Goal: Task Accomplishment & Management: Manage account settings

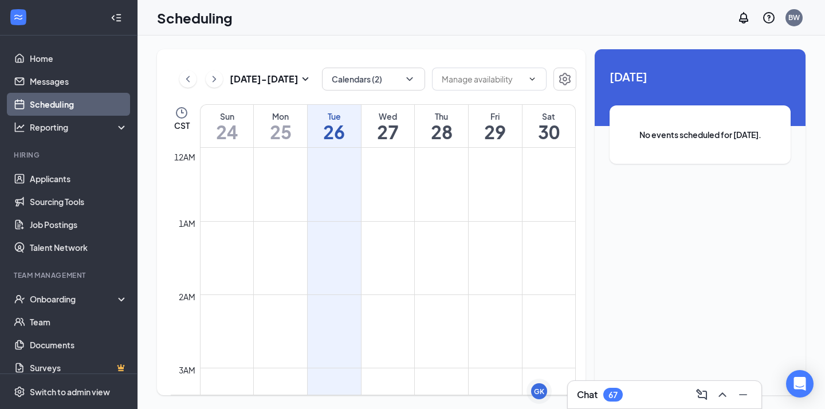
scroll to position [563, 0]
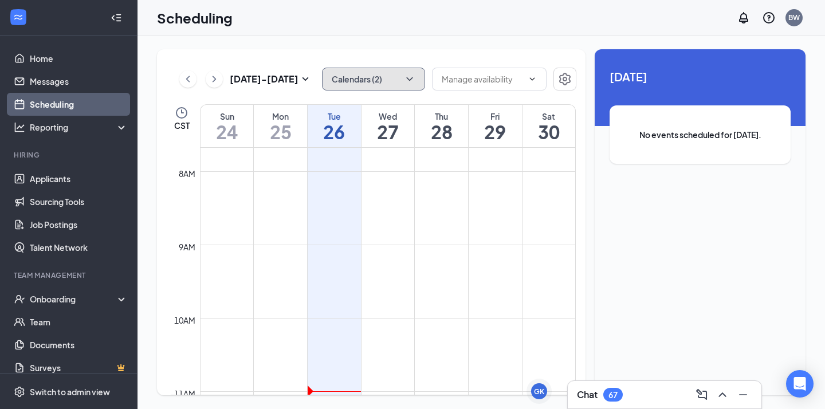
click at [396, 77] on button "Calendars (2)" at bounding box center [373, 79] width 103 height 23
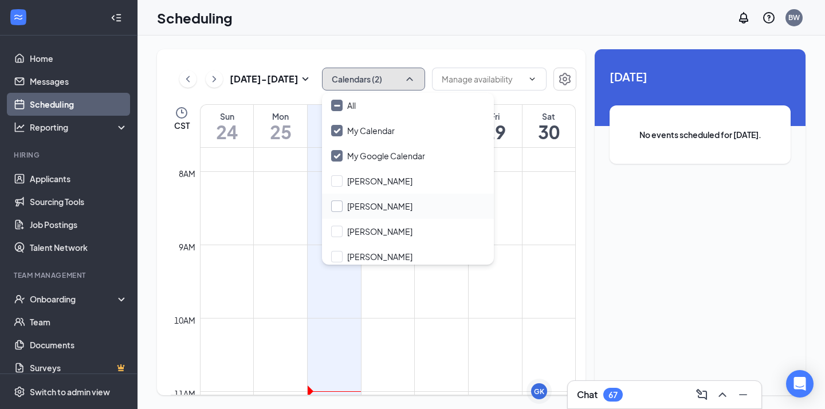
scroll to position [55, 0]
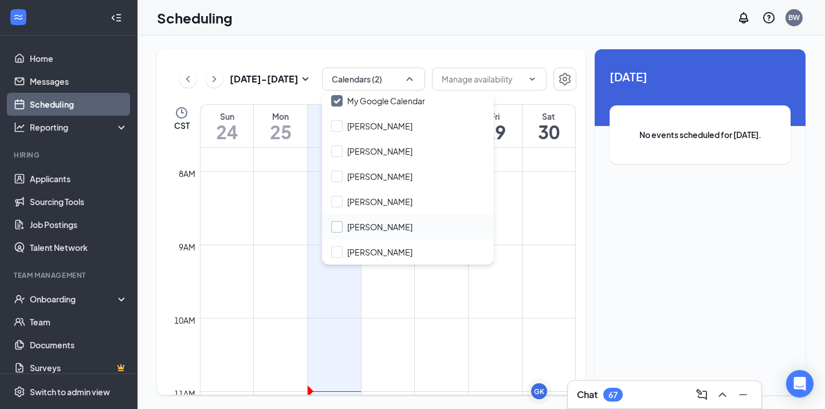
click at [340, 221] on input "[PERSON_NAME]" at bounding box center [371, 226] width 81 height 11
checkbox input "true"
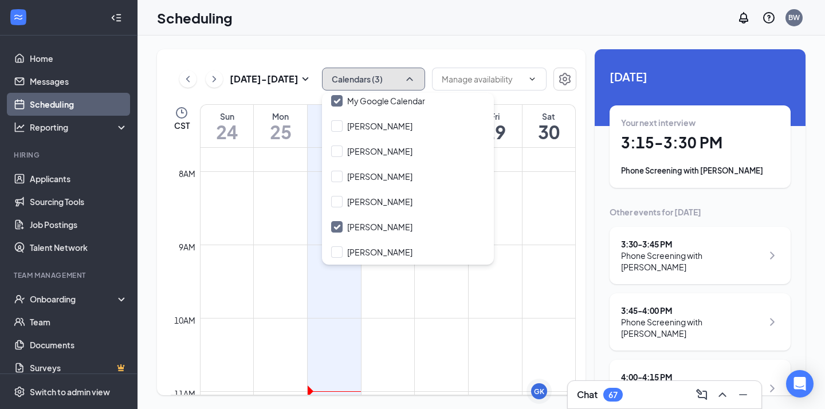
click at [367, 74] on button "Calendars (3)" at bounding box center [373, 79] width 103 height 23
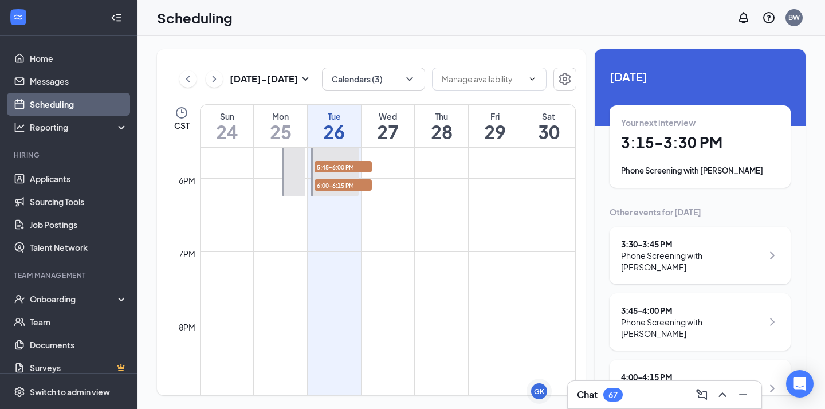
click at [214, 76] on icon "ChevronRight" at bounding box center [214, 79] width 11 height 14
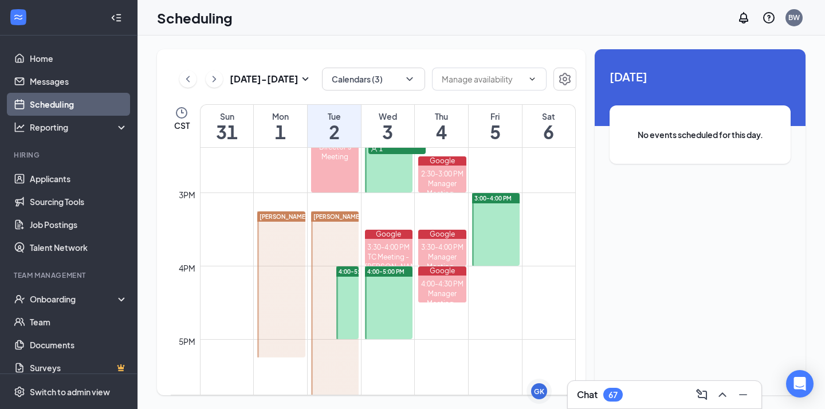
scroll to position [1049, 0]
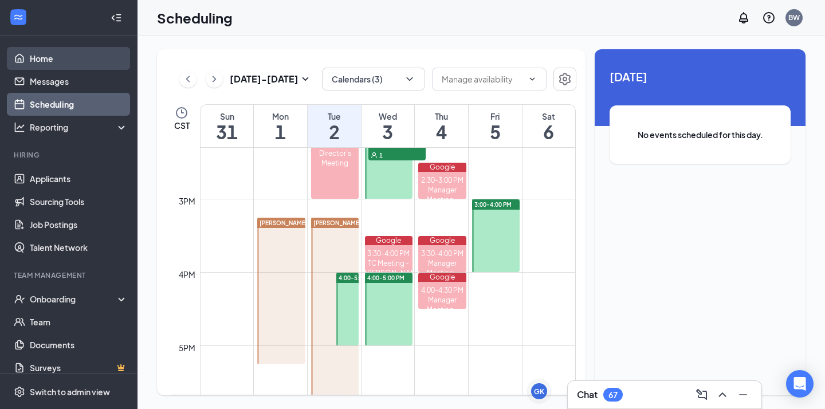
click at [56, 61] on link "Home" at bounding box center [79, 58] width 98 height 23
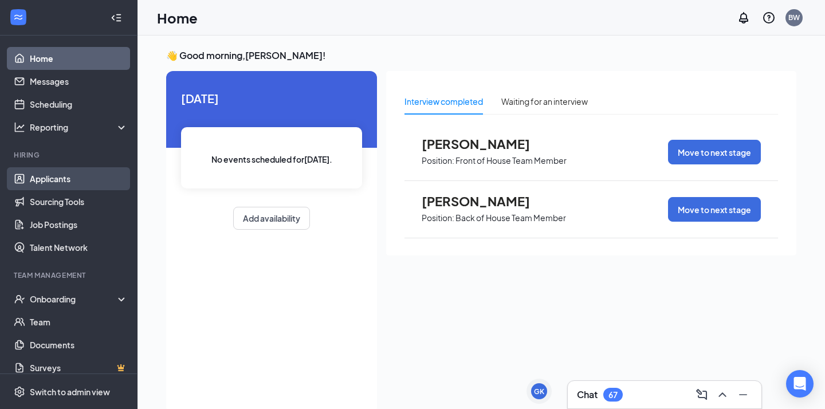
click at [91, 173] on link "Applicants" at bounding box center [79, 178] width 98 height 23
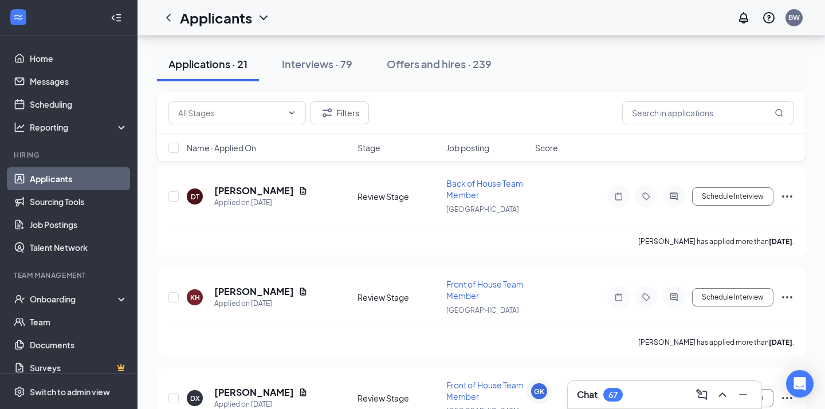
scroll to position [1875, 0]
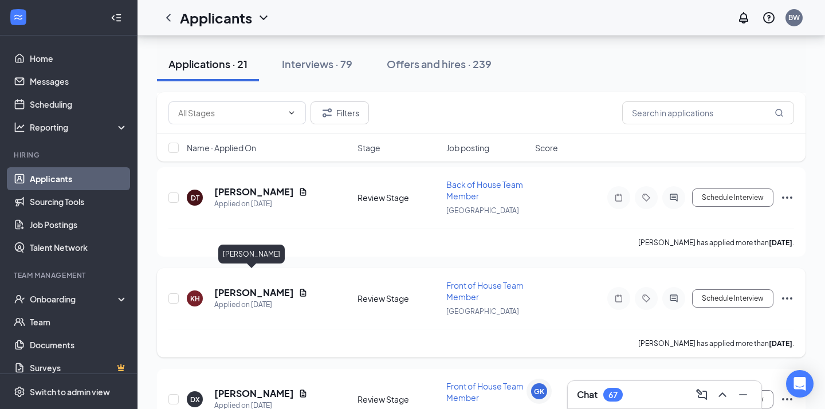
click at [229, 286] on h5 "[PERSON_NAME]" at bounding box center [254, 292] width 80 height 13
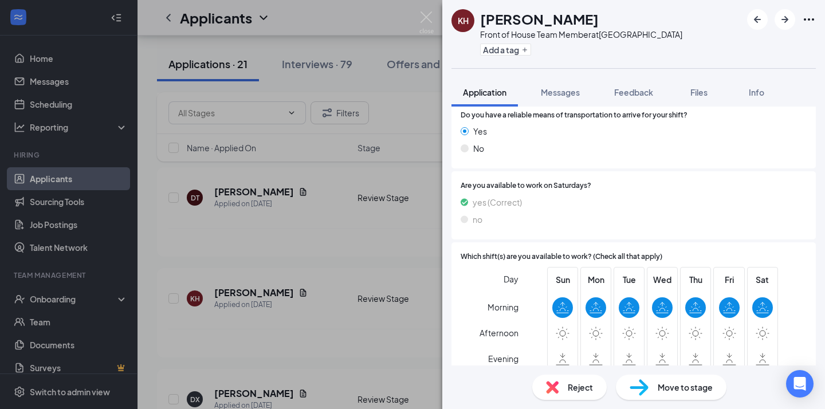
scroll to position [963, 0]
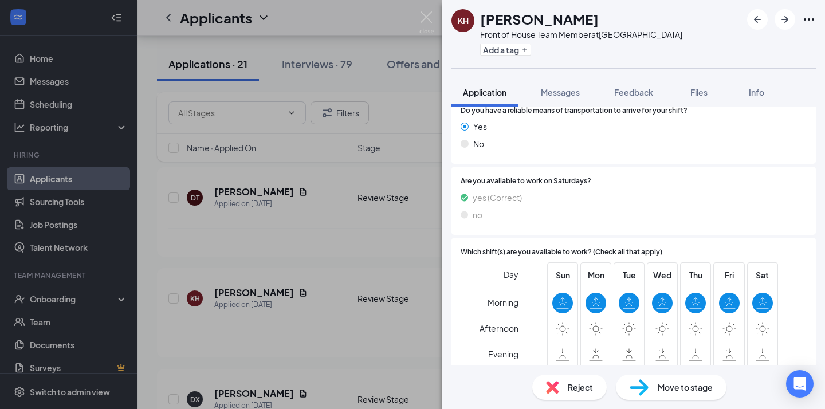
click at [662, 379] on div "Move to stage" at bounding box center [671, 387] width 111 height 25
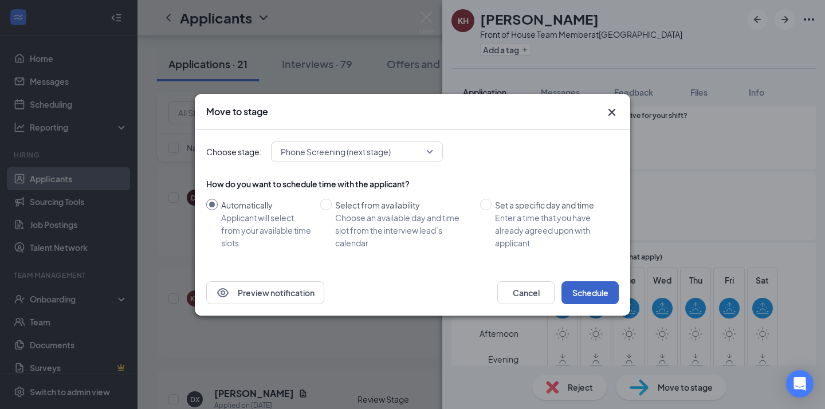
click at [583, 296] on button "Schedule" at bounding box center [590, 292] width 57 height 23
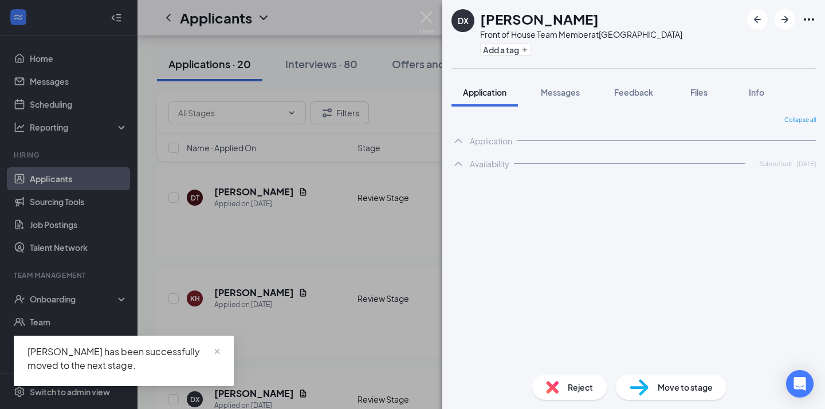
click at [367, 286] on div "DX [PERSON_NAME] Front of House Team Member at [GEOGRAPHIC_DATA] Add a tag Appl…" at bounding box center [412, 204] width 825 height 409
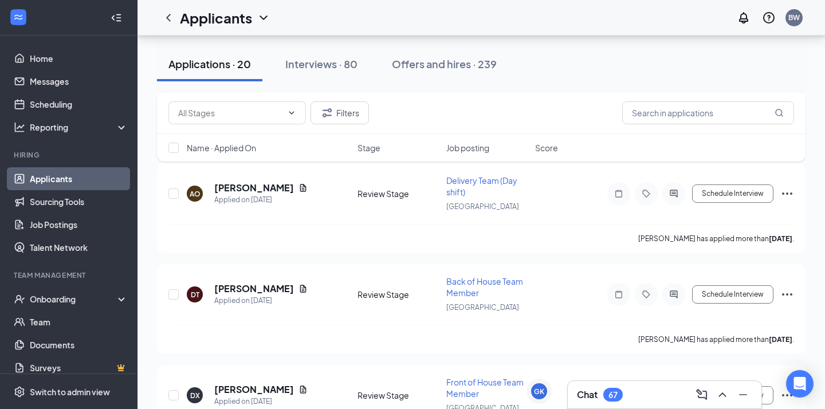
scroll to position [3829, 0]
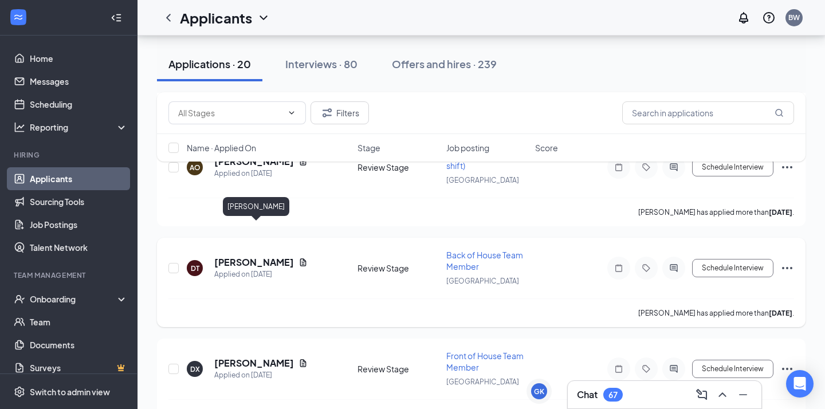
click at [238, 256] on h5 "[PERSON_NAME]" at bounding box center [254, 262] width 80 height 13
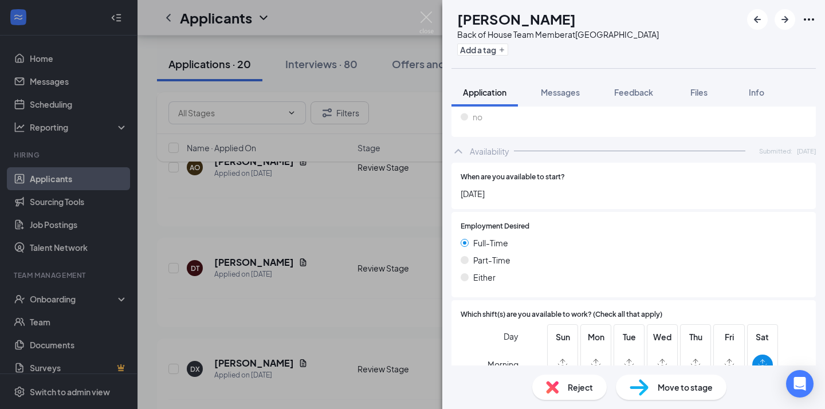
scroll to position [774, 0]
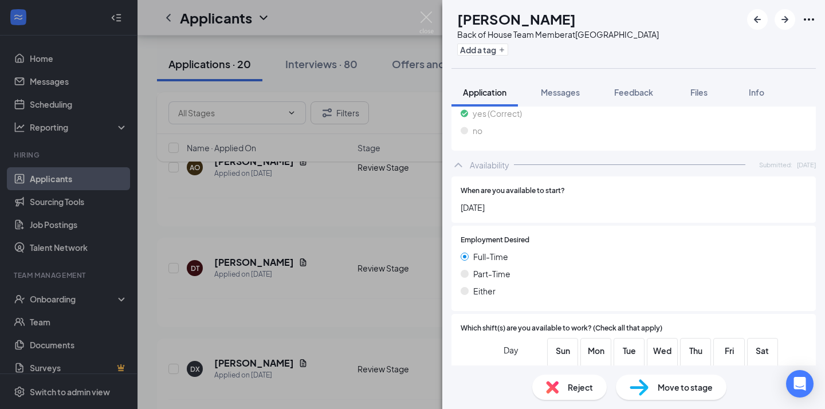
click at [385, 231] on div "DT [PERSON_NAME] Back of House Team Member at [GEOGRAPHIC_DATA] Add a tag Appli…" at bounding box center [412, 204] width 825 height 409
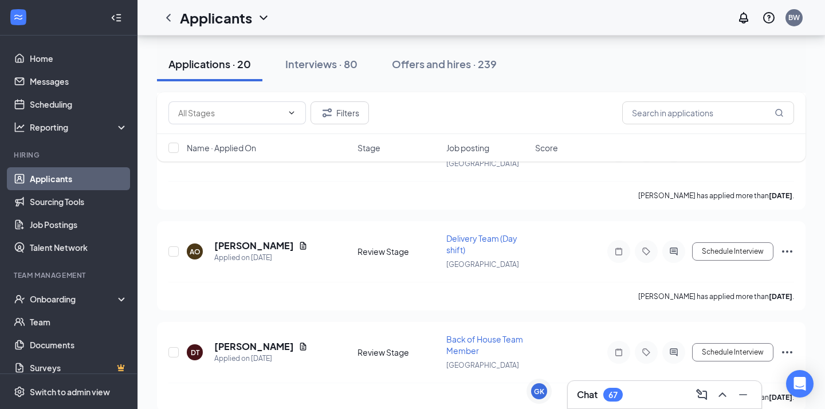
scroll to position [3740, 0]
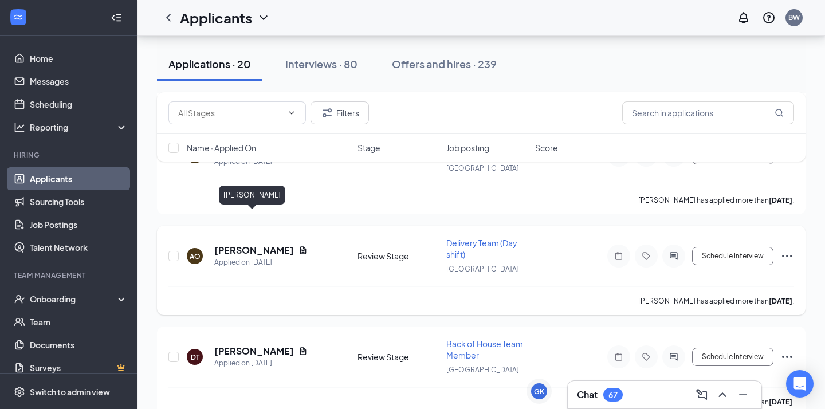
click at [246, 244] on h5 "[PERSON_NAME]" at bounding box center [254, 250] width 80 height 13
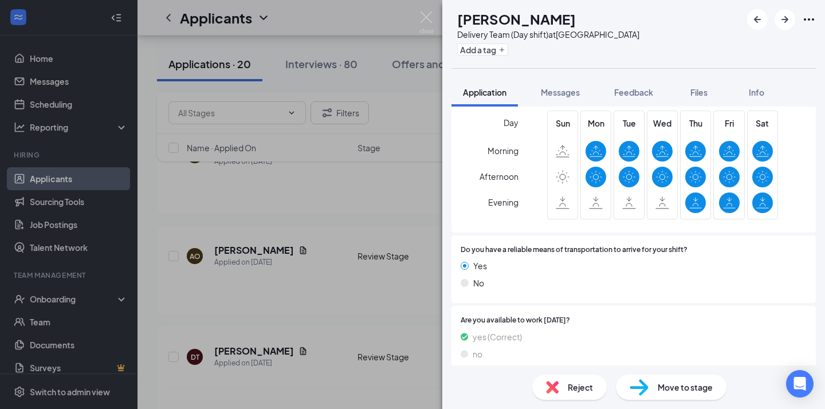
click at [664, 395] on div "Move to stage" at bounding box center [671, 387] width 111 height 25
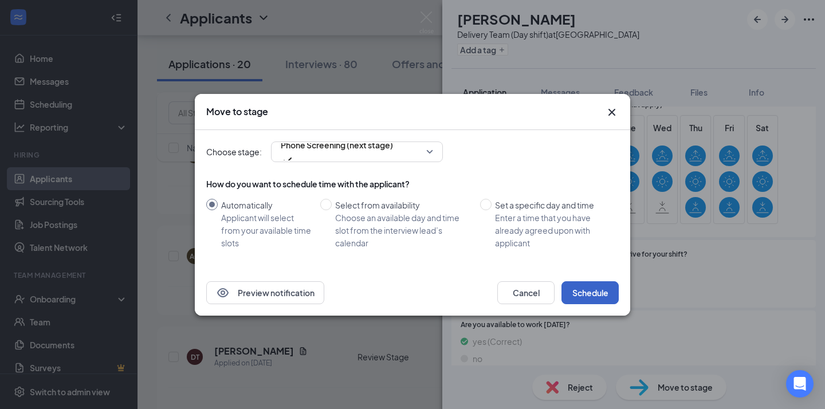
click at [597, 290] on button "Schedule" at bounding box center [590, 292] width 57 height 23
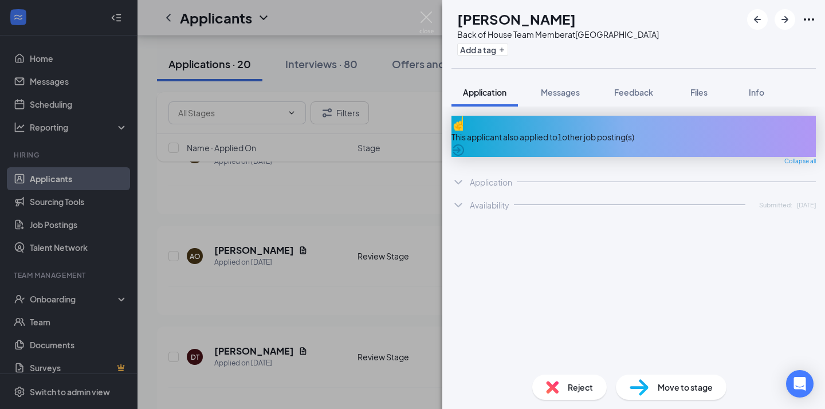
click at [343, 355] on div "DT [PERSON_NAME] Back of House Team Member at [GEOGRAPHIC_DATA] Add a tag Appli…" at bounding box center [412, 204] width 825 height 409
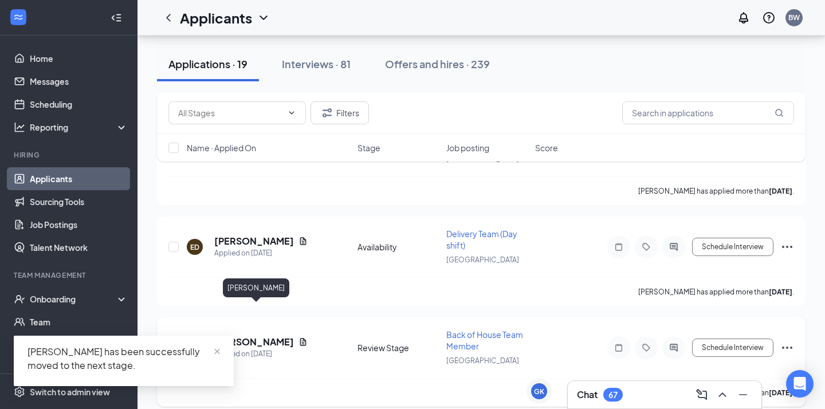
scroll to position [3545, 0]
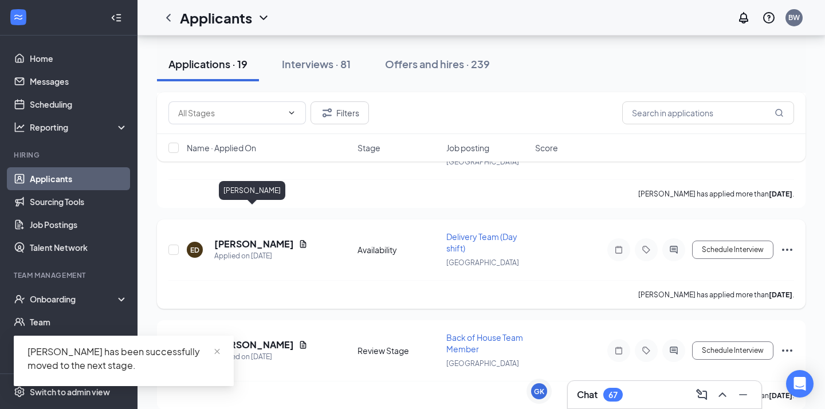
click at [253, 238] on h5 "[PERSON_NAME]" at bounding box center [254, 244] width 80 height 13
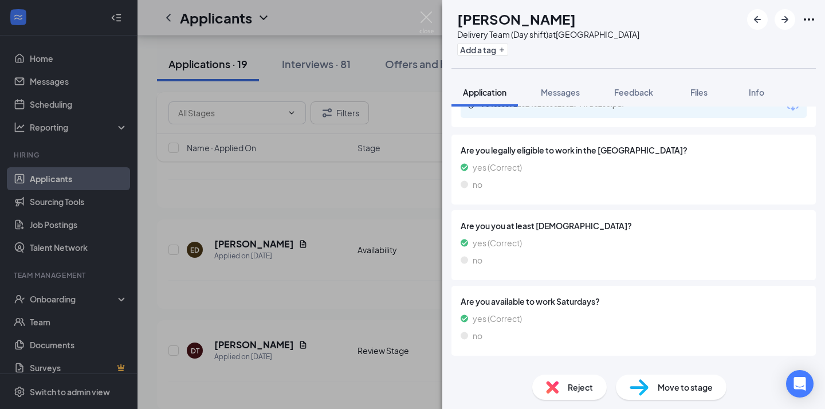
scroll to position [582, 0]
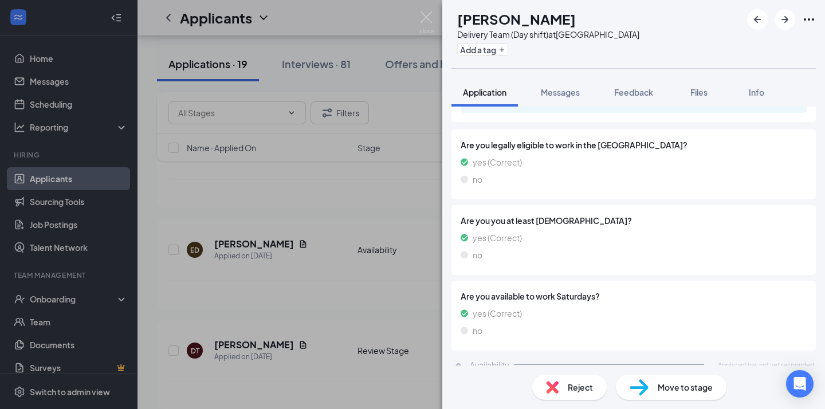
click at [378, 280] on div "ED [PERSON_NAME] Delivery Team (Day shift) at [GEOGRAPHIC_DATA] Add a tag Appli…" at bounding box center [412, 204] width 825 height 409
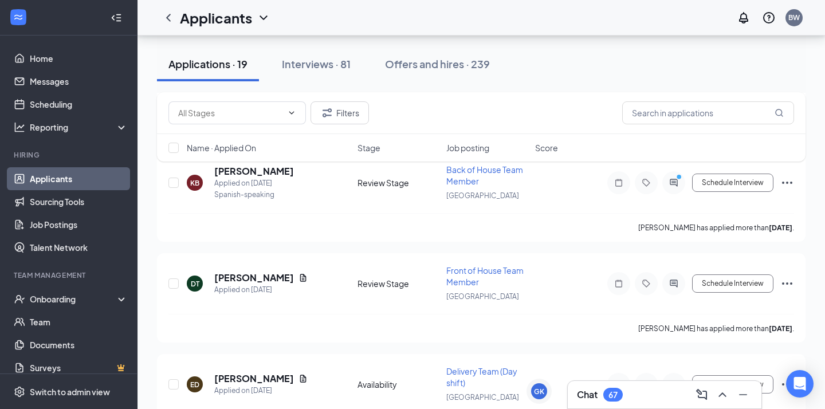
scroll to position [3407, 0]
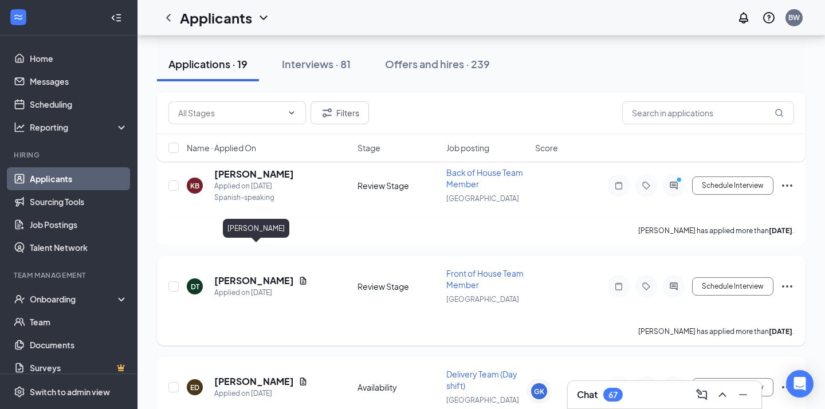
click at [291, 274] on h5 "[PERSON_NAME]" at bounding box center [254, 280] width 80 height 13
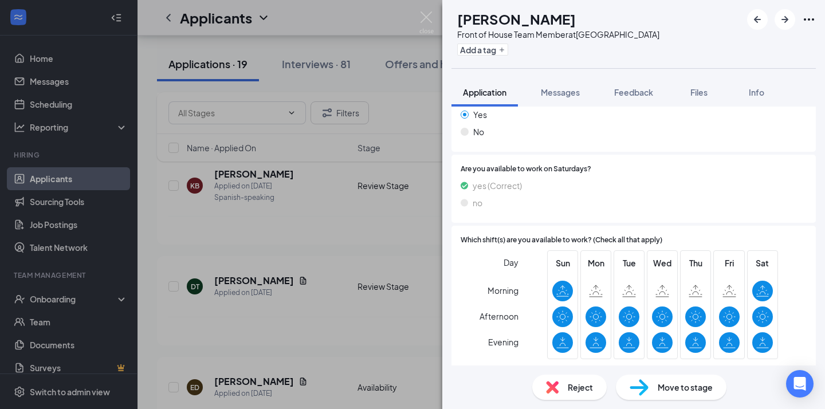
scroll to position [946, 0]
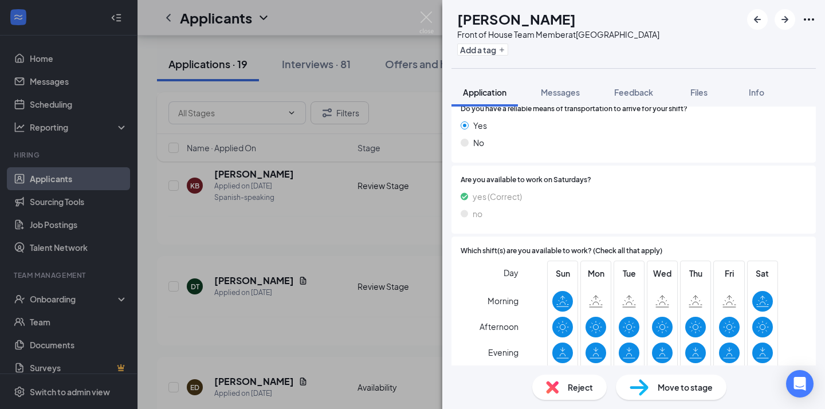
click at [663, 381] on span "Move to stage" at bounding box center [685, 387] width 55 height 13
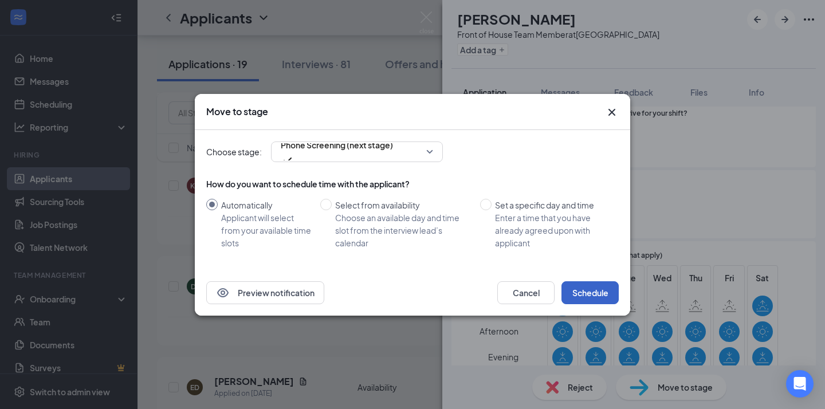
click at [594, 288] on button "Schedule" at bounding box center [590, 292] width 57 height 23
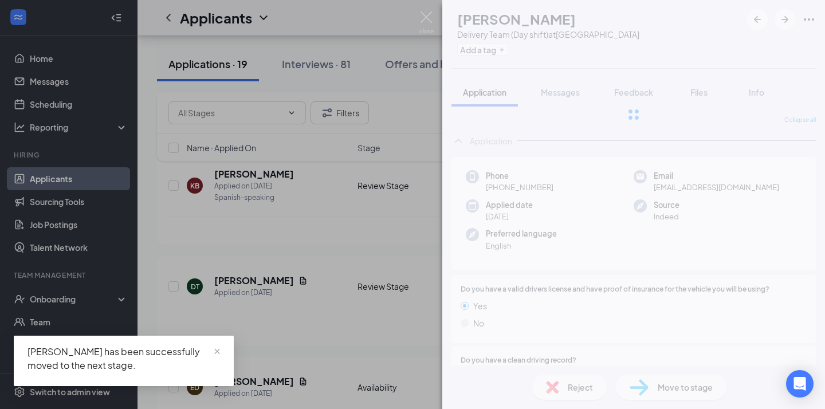
click at [360, 299] on div "ED [PERSON_NAME] Delivery Team (Day shift) at [GEOGRAPHIC_DATA] Add a tag Appli…" at bounding box center [412, 204] width 825 height 409
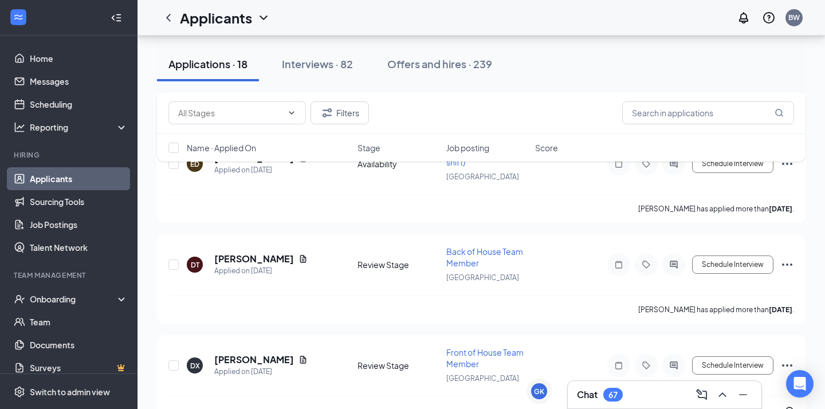
scroll to position [3283, 0]
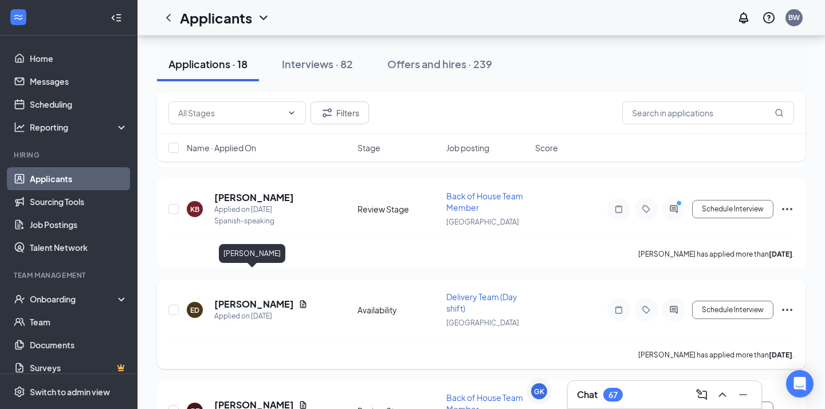
click at [265, 298] on h5 "[PERSON_NAME]" at bounding box center [254, 304] width 80 height 13
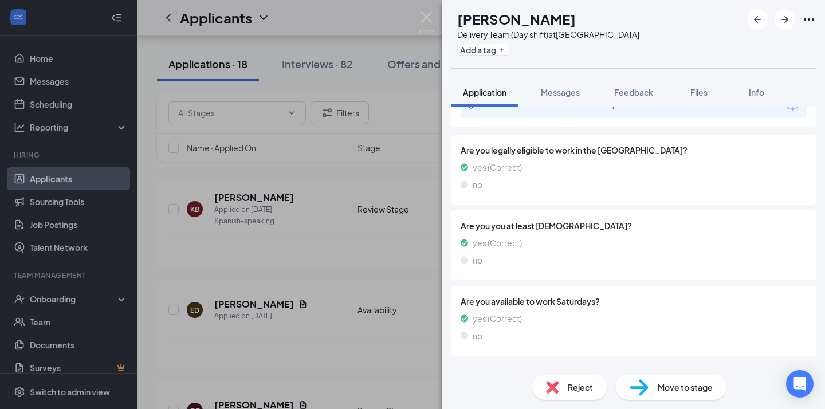
scroll to position [582, 0]
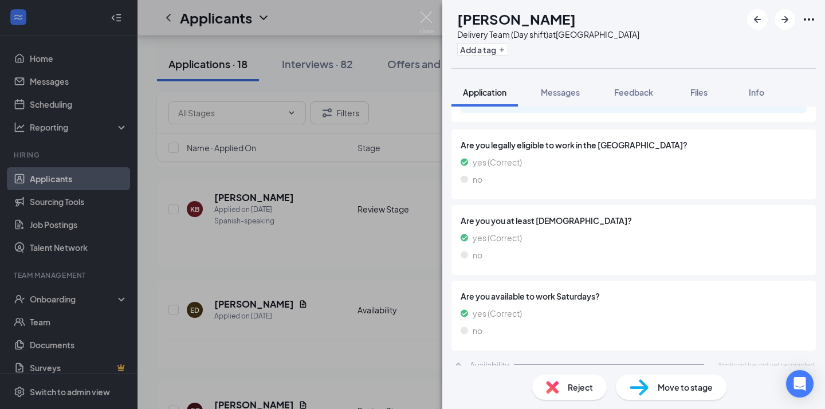
click at [362, 294] on div "ED [PERSON_NAME] Delivery Team (Day shift) at [GEOGRAPHIC_DATA] Add a tag Appli…" at bounding box center [412, 204] width 825 height 409
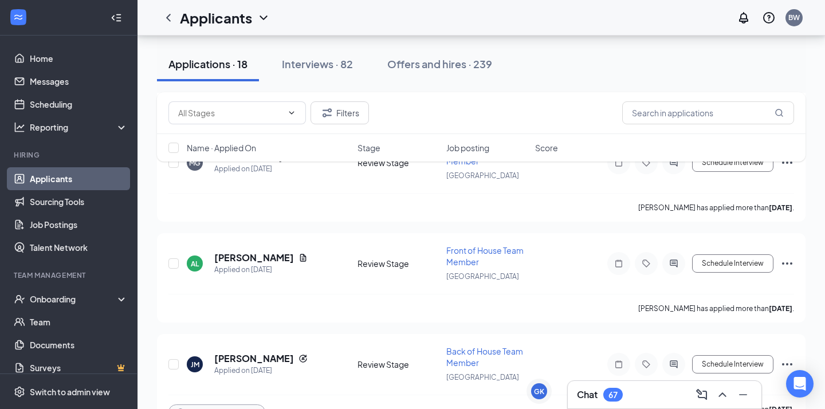
scroll to position [3017, 0]
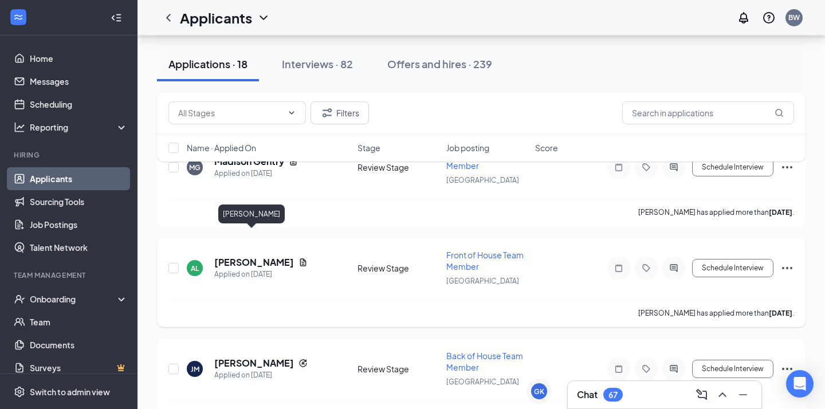
click at [250, 256] on h5 "[PERSON_NAME]" at bounding box center [254, 262] width 80 height 13
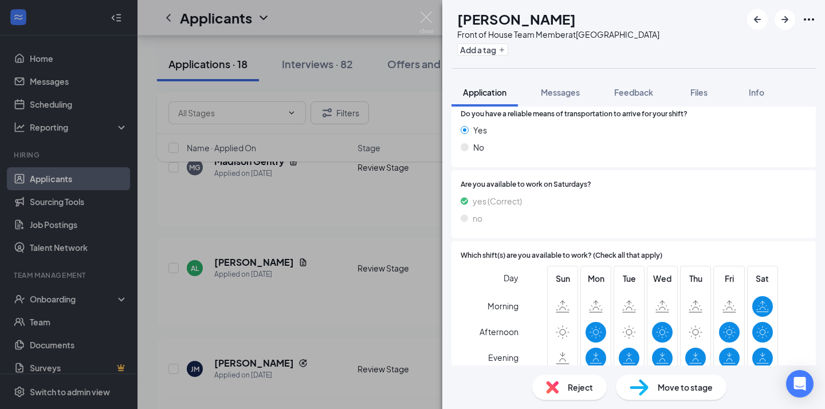
click at [657, 395] on div "Move to stage" at bounding box center [671, 387] width 111 height 25
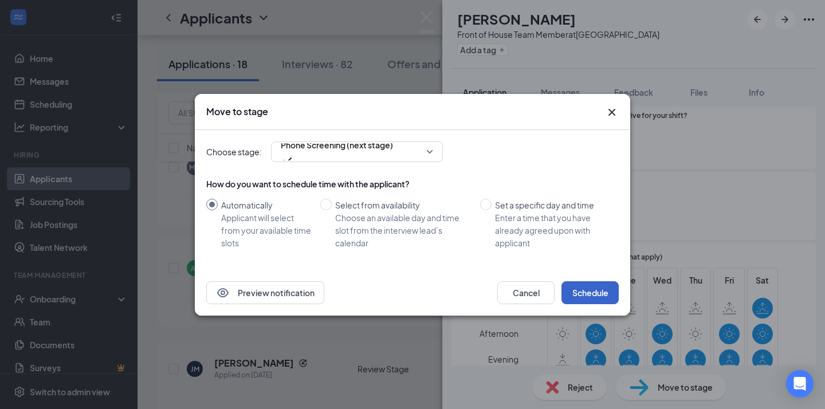
click at [590, 288] on button "Schedule" at bounding box center [590, 292] width 57 height 23
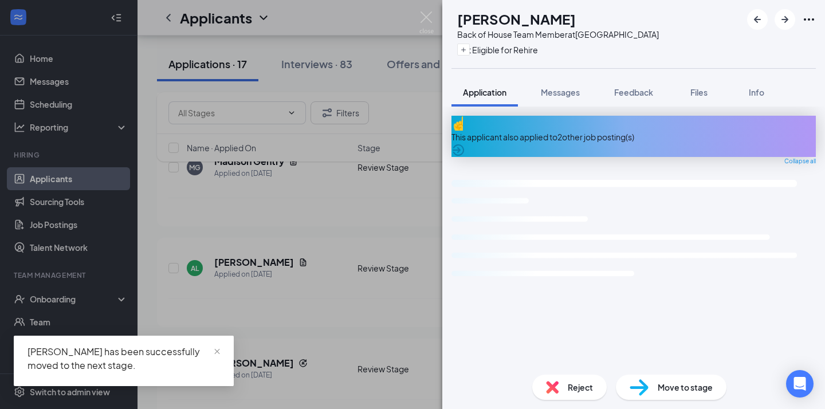
click at [341, 285] on div "[PERSON_NAME] [PERSON_NAME] Makto Back of House Team Member at [GEOGRAPHIC_DATA…" at bounding box center [412, 204] width 825 height 409
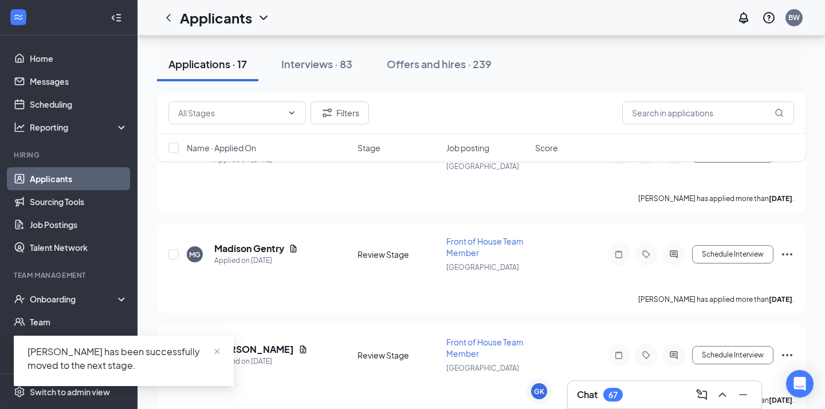
scroll to position [2929, 0]
click at [267, 243] on div "Madison Gentry" at bounding box center [256, 249] width 84 height 13
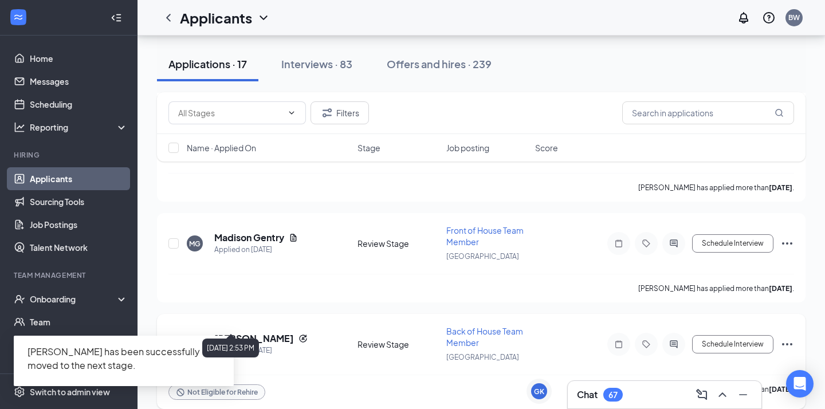
scroll to position [2838, 0]
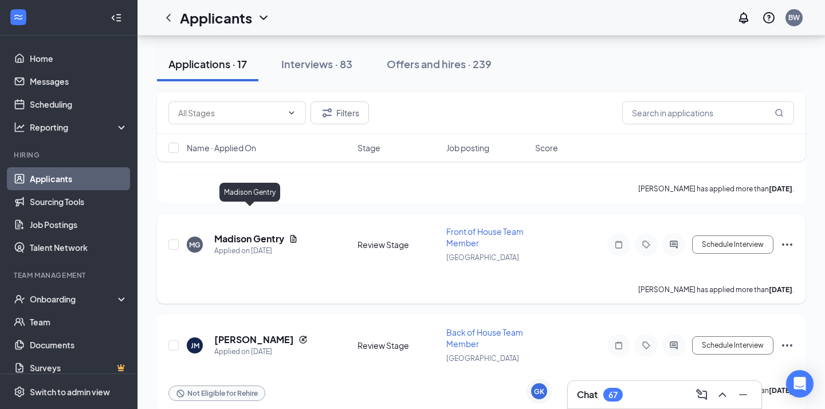
click at [255, 233] on h5 "Madison Gentry" at bounding box center [249, 239] width 70 height 13
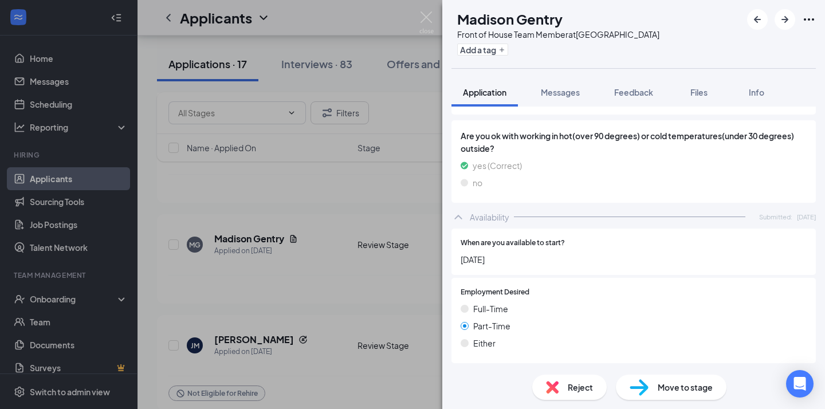
scroll to position [963, 0]
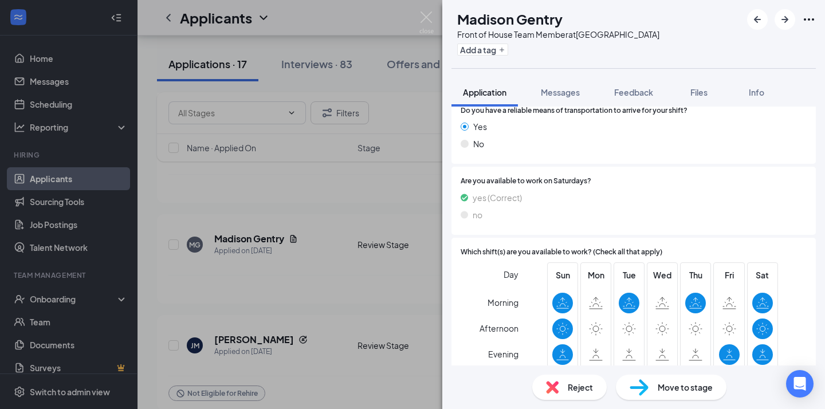
click at [661, 384] on span "Move to stage" at bounding box center [685, 387] width 55 height 13
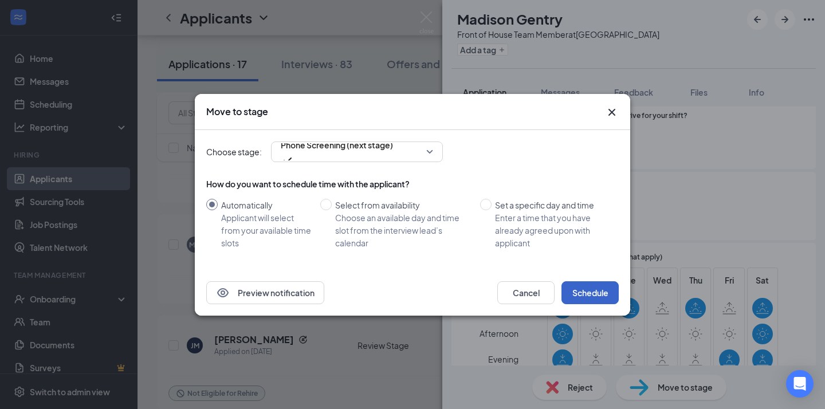
click at [602, 292] on button "Schedule" at bounding box center [590, 292] width 57 height 23
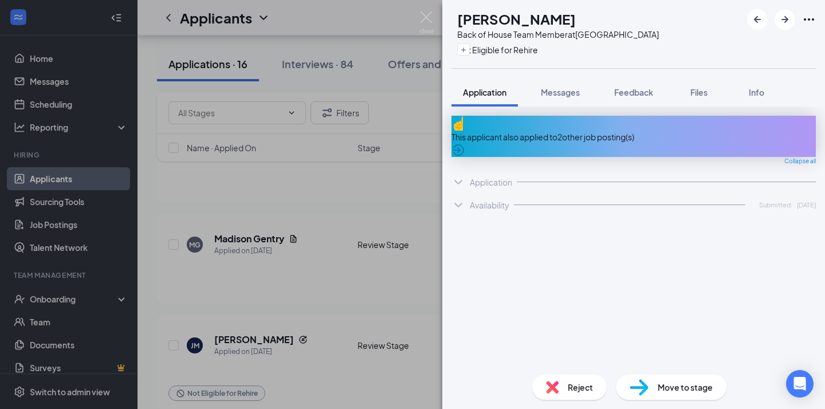
click at [332, 341] on div "[PERSON_NAME] [PERSON_NAME] Makto Back of House Team Member at [GEOGRAPHIC_DATA…" at bounding box center [412, 204] width 825 height 409
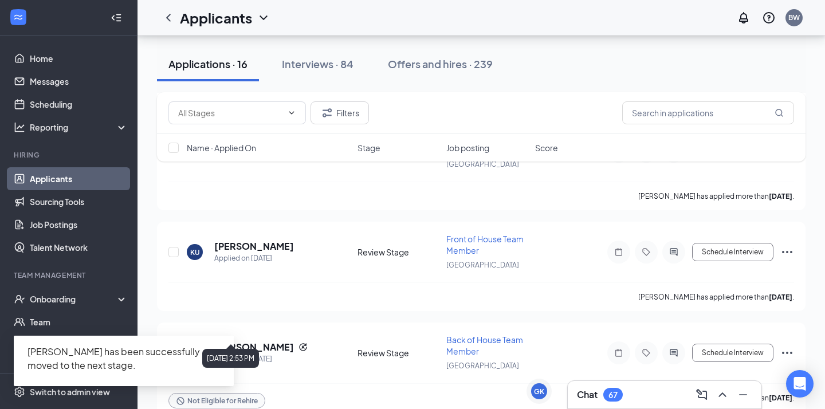
scroll to position [2608, 0]
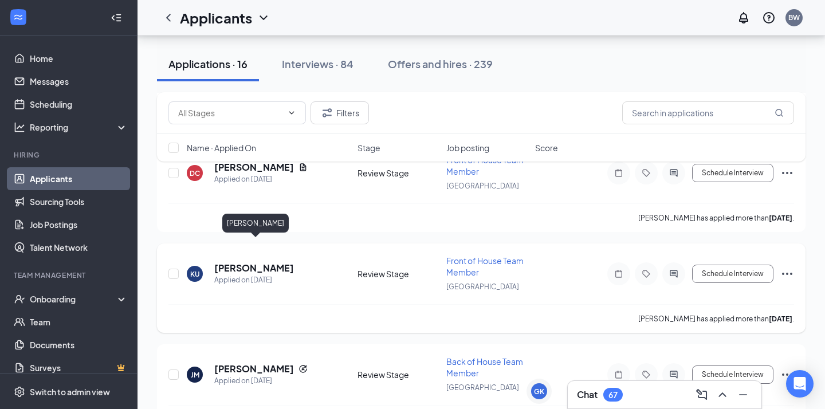
click at [258, 262] on h5 "[PERSON_NAME]" at bounding box center [254, 268] width 80 height 13
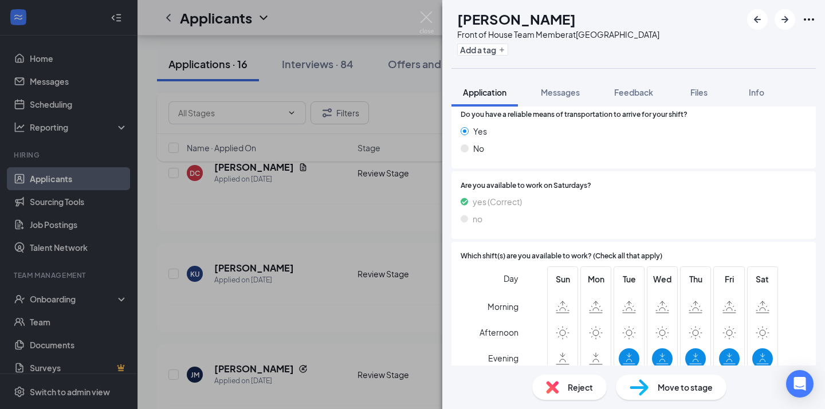
scroll to position [888, 0]
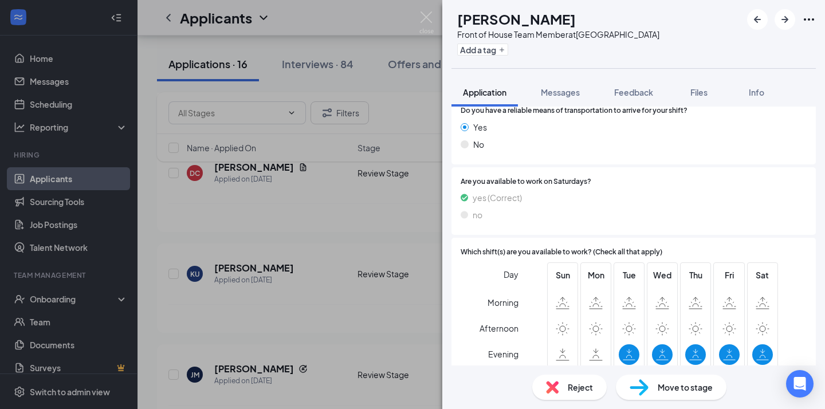
click at [359, 345] on div "KU [PERSON_NAME] Front of House Team Member at [GEOGRAPHIC_DATA] Add a tag Appl…" at bounding box center [412, 204] width 825 height 409
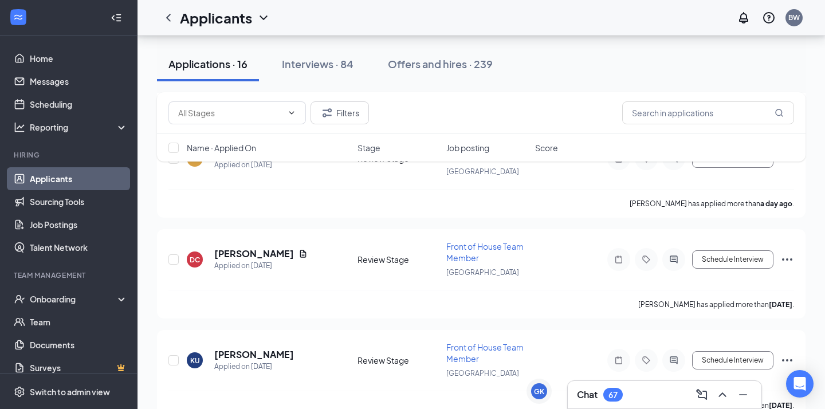
scroll to position [2518, 0]
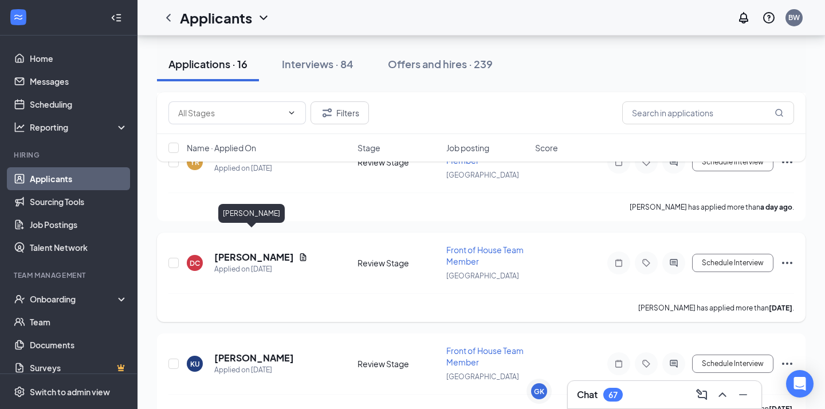
click at [246, 251] on h5 "[PERSON_NAME]" at bounding box center [254, 257] width 80 height 13
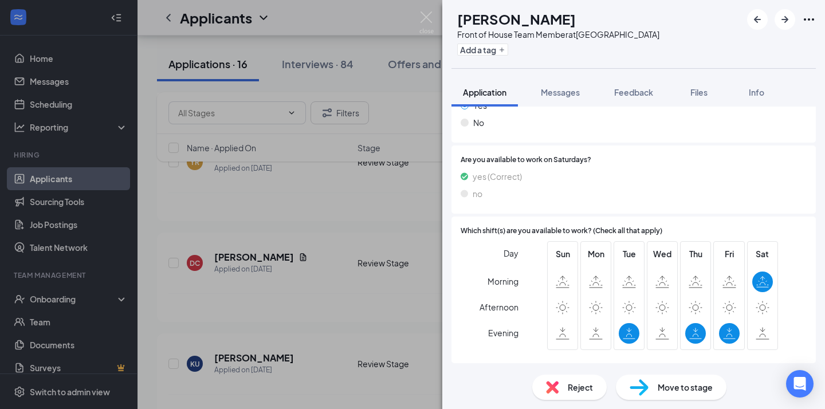
scroll to position [976, 0]
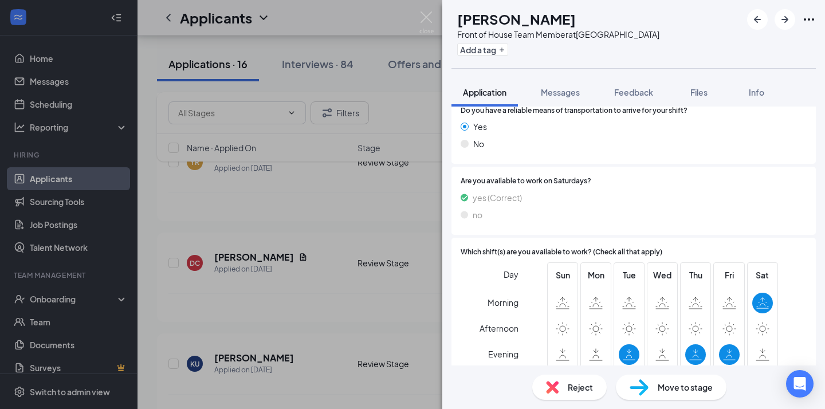
click at [549, 379] on div "Reject" at bounding box center [569, 387] width 74 height 25
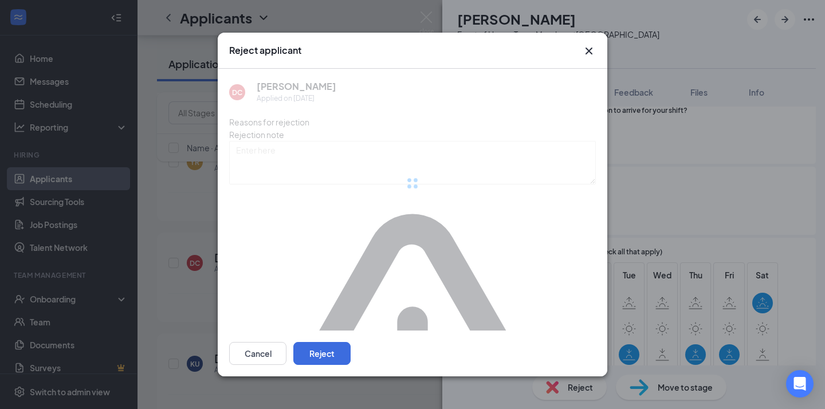
scroll to position [971, 0]
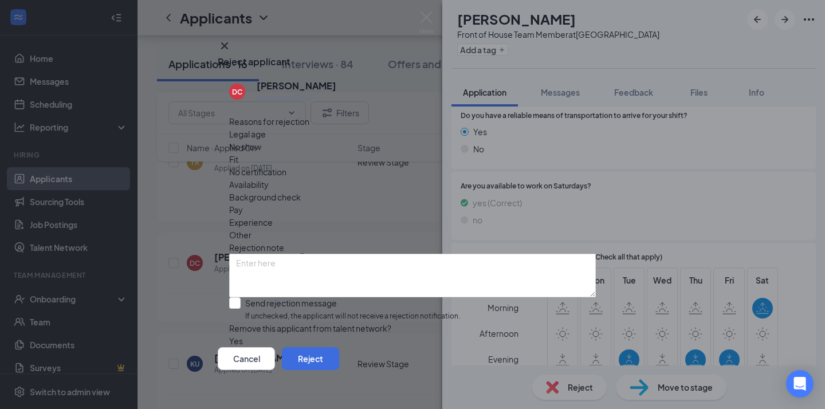
click at [584, 58] on div "Reject applicant" at bounding box center [413, 62] width 390 height 13
click at [231, 45] on icon "Cross" at bounding box center [225, 46] width 14 height 14
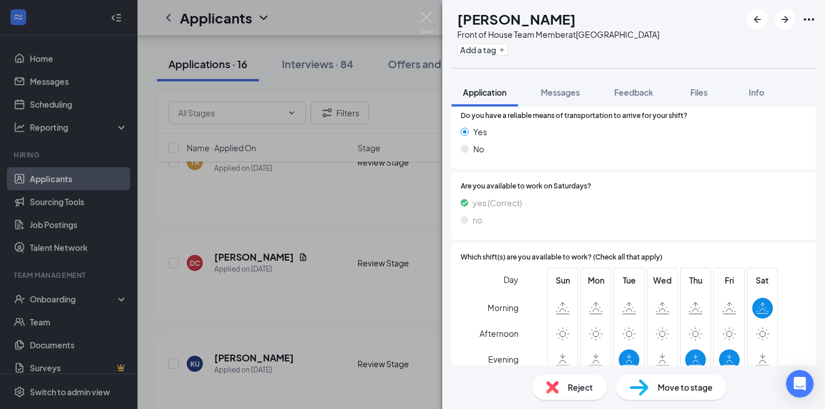
click at [645, 392] on img at bounding box center [639, 387] width 19 height 17
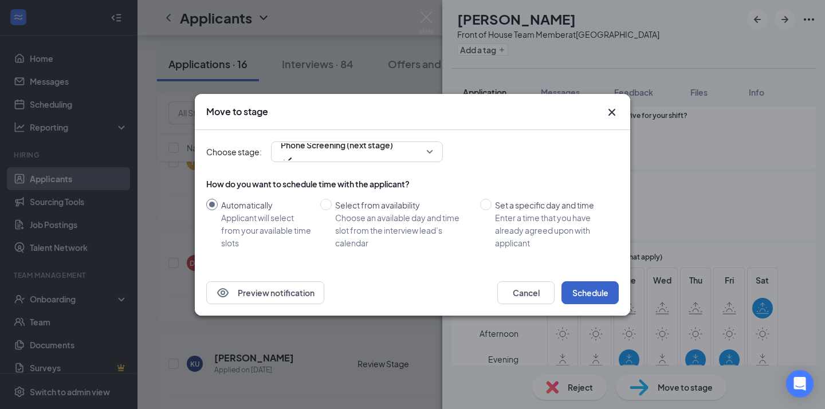
click at [590, 287] on button "Schedule" at bounding box center [590, 292] width 57 height 23
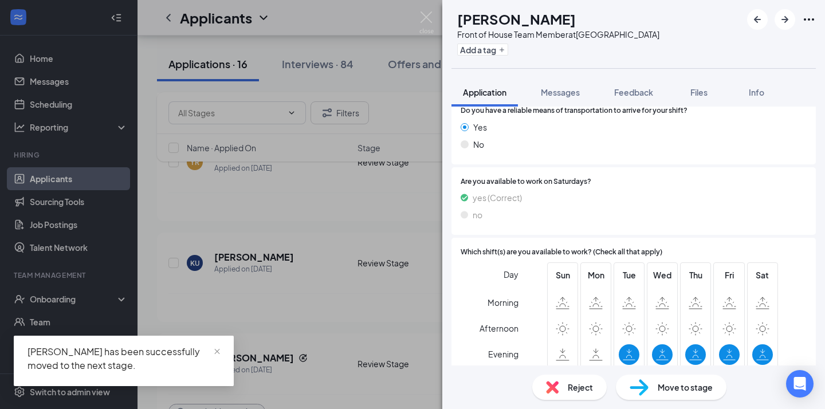
scroll to position [884, 0]
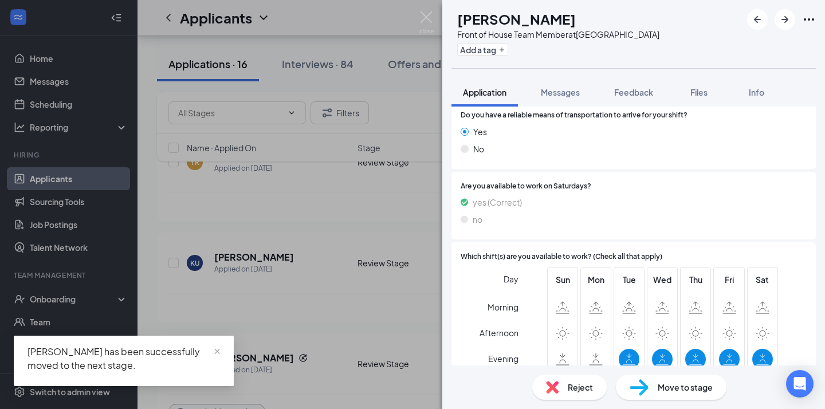
click at [290, 244] on div "KU [PERSON_NAME] Front of House Team Member at [GEOGRAPHIC_DATA] Add a tag Appl…" at bounding box center [412, 204] width 825 height 409
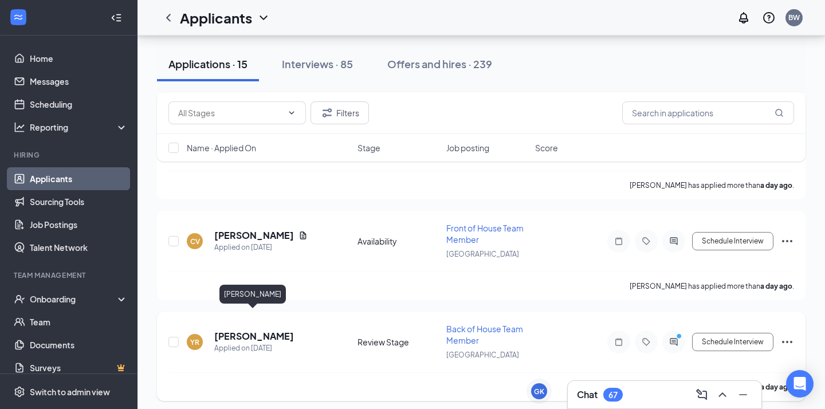
scroll to position [2232, 0]
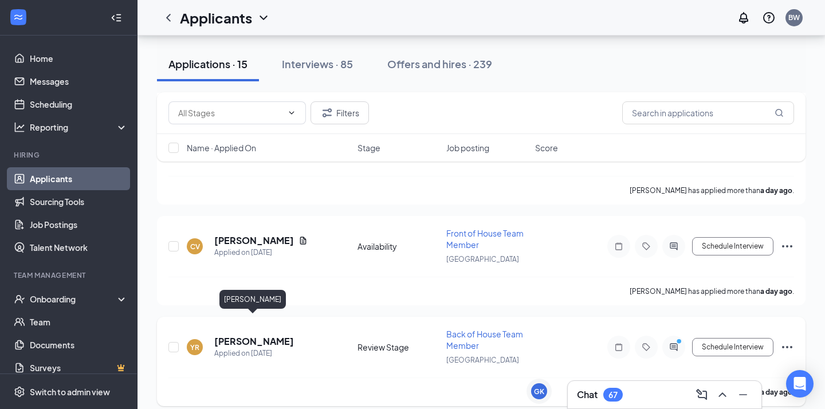
click at [256, 335] on h5 "[PERSON_NAME]" at bounding box center [254, 341] width 80 height 13
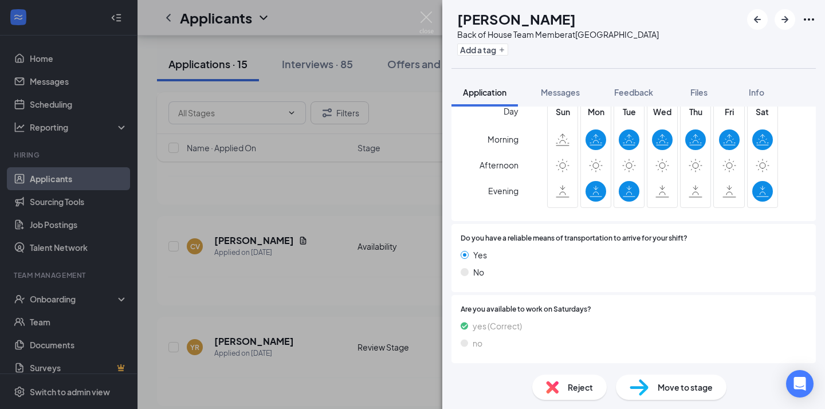
scroll to position [888, 0]
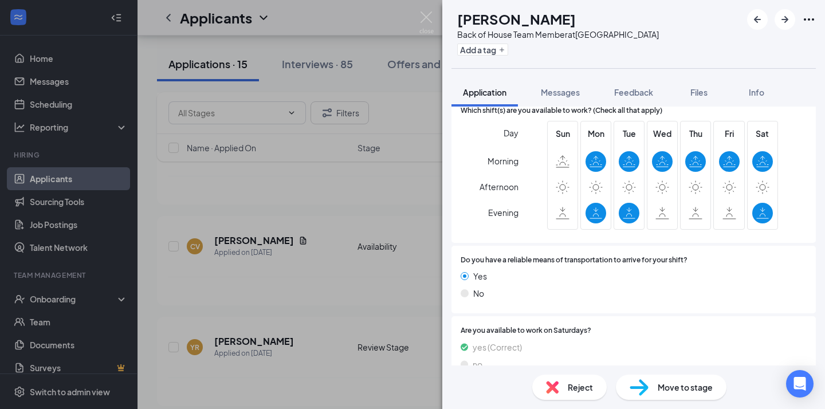
click at [382, 265] on div "YR [PERSON_NAME] Back of House Team Member at [GEOGRAPHIC_DATA] Add a tag Appli…" at bounding box center [412, 204] width 825 height 409
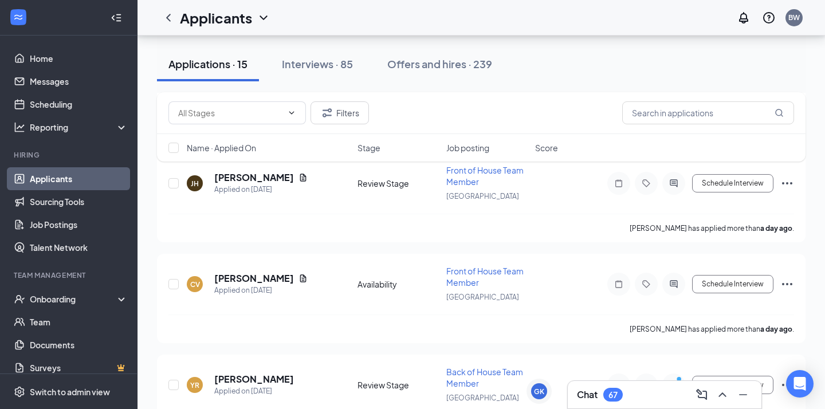
scroll to position [2189, 0]
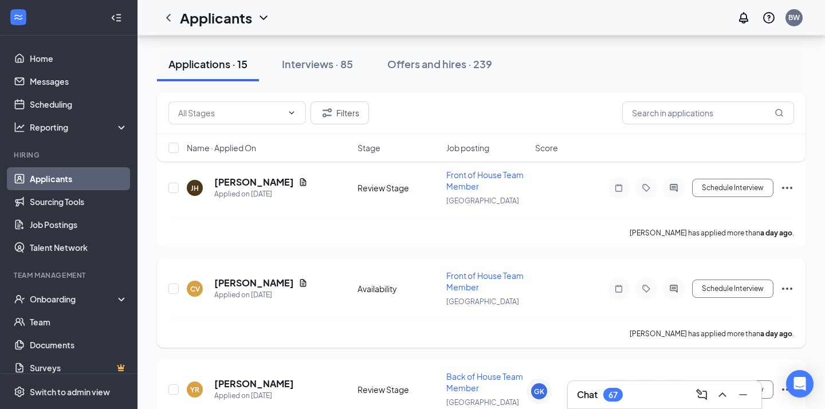
click at [266, 277] on h5 "[PERSON_NAME]" at bounding box center [254, 283] width 80 height 13
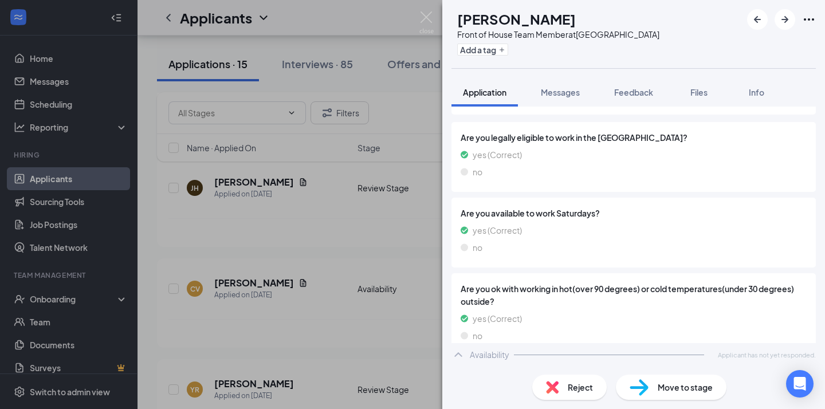
scroll to position [481, 0]
click at [403, 308] on div "CV [PERSON_NAME] Front of House Team Member at [GEOGRAPHIC_DATA] Add a tag Appl…" at bounding box center [412, 204] width 825 height 409
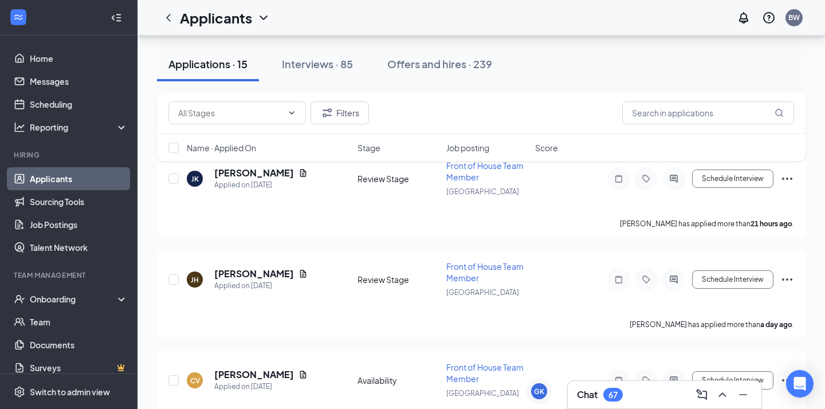
scroll to position [2088, 0]
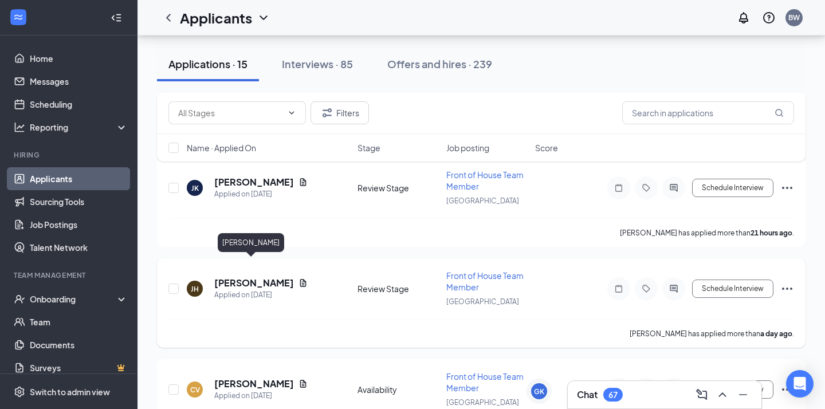
click at [250, 277] on h5 "[PERSON_NAME]" at bounding box center [254, 283] width 80 height 13
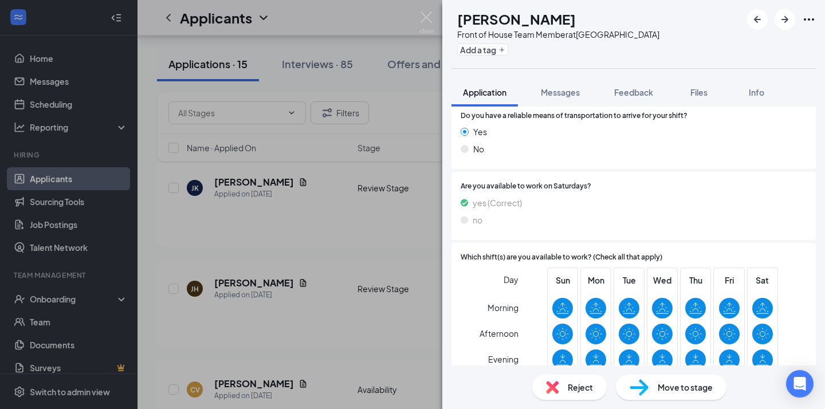
scroll to position [988, 0]
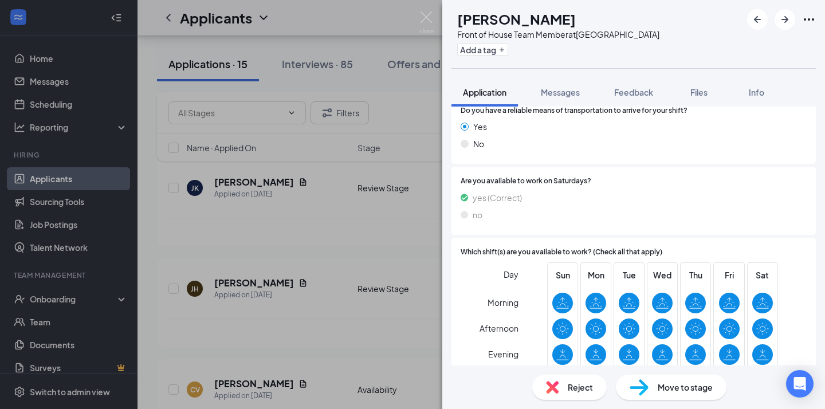
click at [660, 376] on div "Move to stage" at bounding box center [671, 387] width 111 height 25
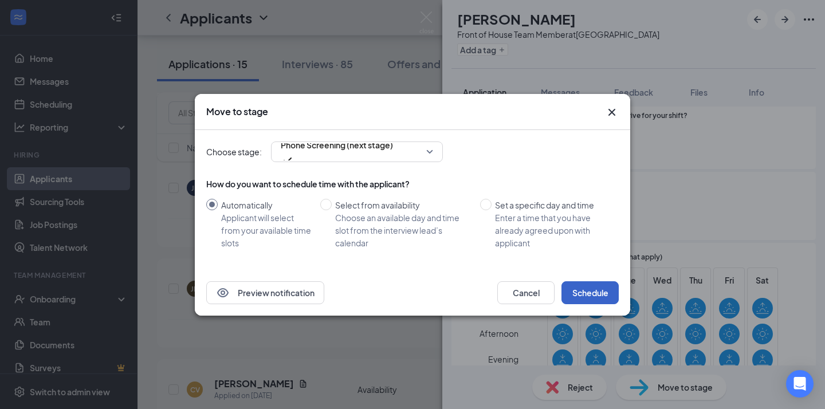
click at [578, 292] on button "Schedule" at bounding box center [590, 292] width 57 height 23
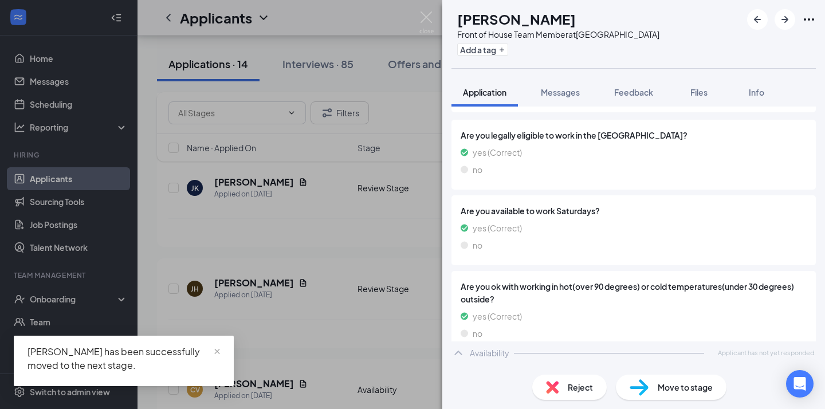
scroll to position [482, 0]
click at [350, 287] on div "CV [PERSON_NAME] Front of House Team Member at [GEOGRAPHIC_DATA] Add a tag Appl…" at bounding box center [412, 204] width 825 height 409
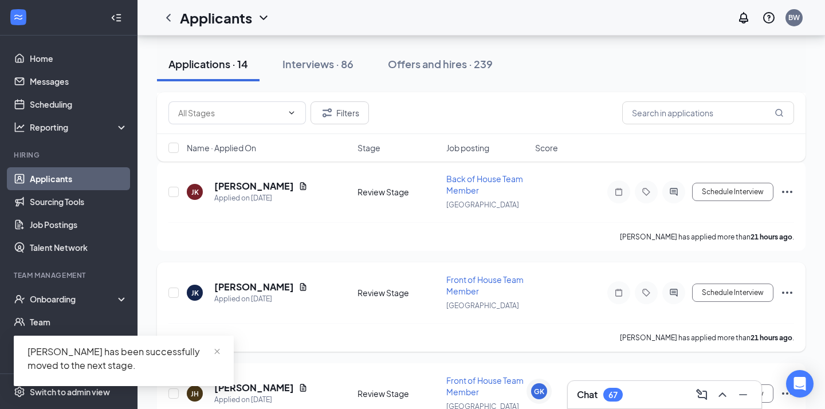
scroll to position [1982, 0]
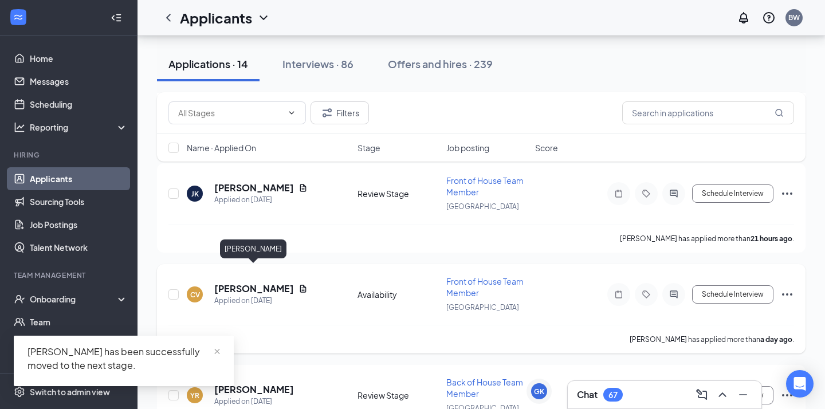
click at [259, 282] on h5 "[PERSON_NAME]" at bounding box center [254, 288] width 80 height 13
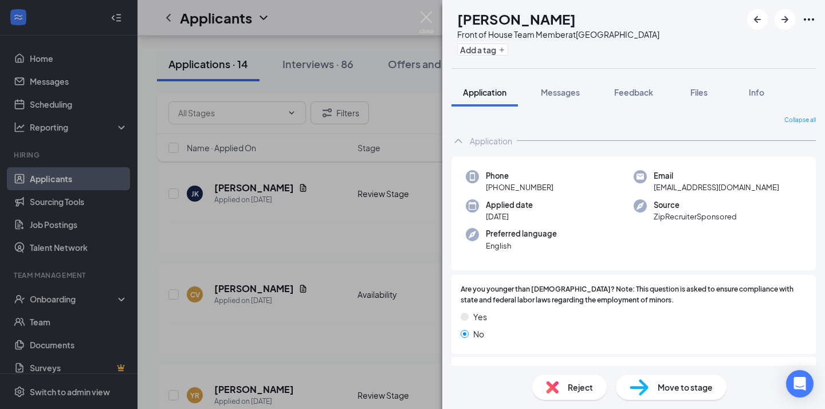
click at [268, 213] on div "CV [PERSON_NAME] Front of House Team Member at [GEOGRAPHIC_DATA] Add a tag Appl…" at bounding box center [412, 204] width 825 height 409
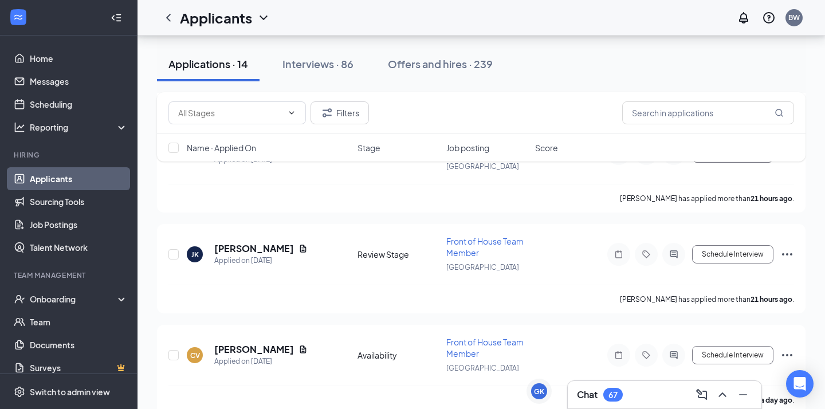
scroll to position [1919, 0]
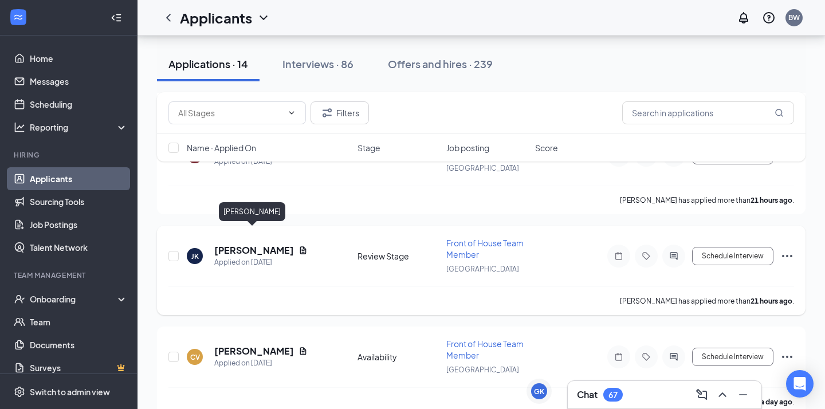
click at [245, 244] on h5 "[PERSON_NAME]" at bounding box center [254, 250] width 80 height 13
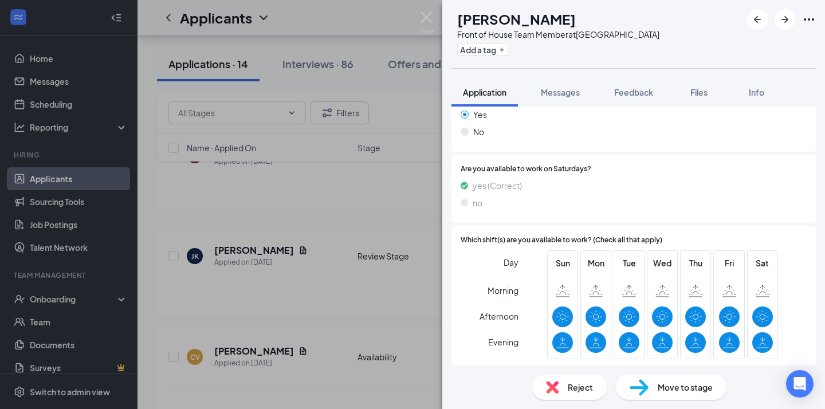
scroll to position [971, 0]
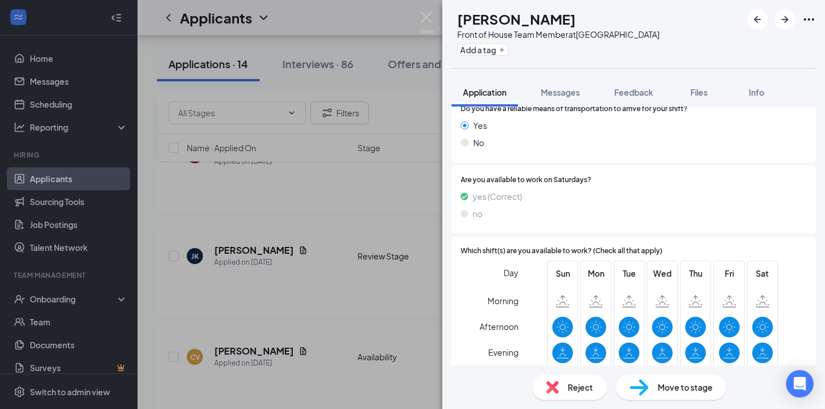
click at [668, 388] on span "Move to stage" at bounding box center [685, 387] width 55 height 13
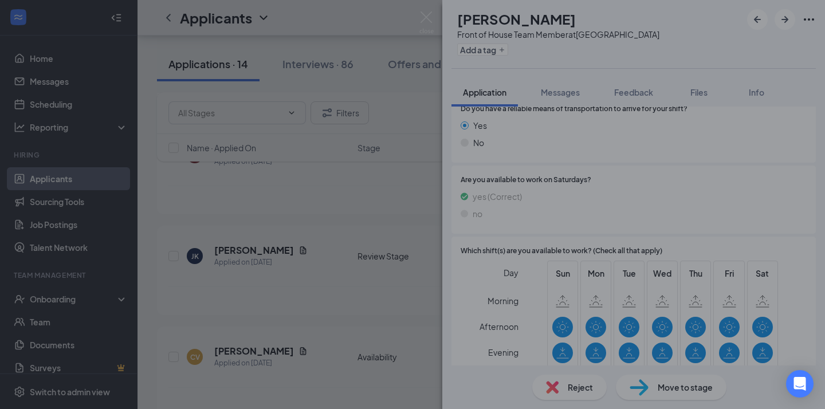
scroll to position [967, 0]
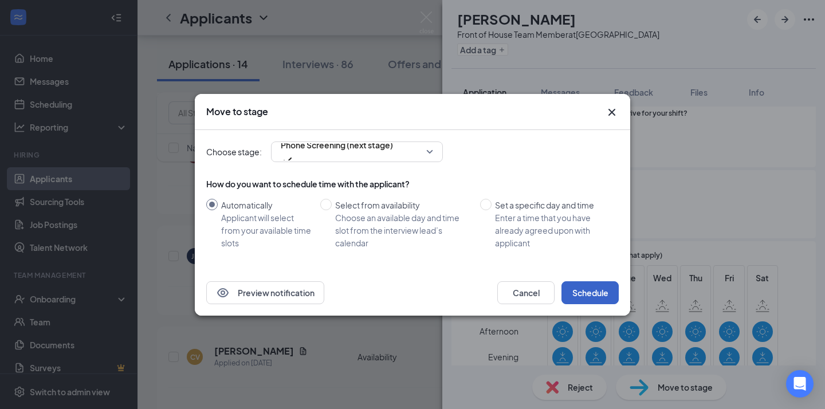
click at [609, 292] on button "Schedule" at bounding box center [590, 292] width 57 height 23
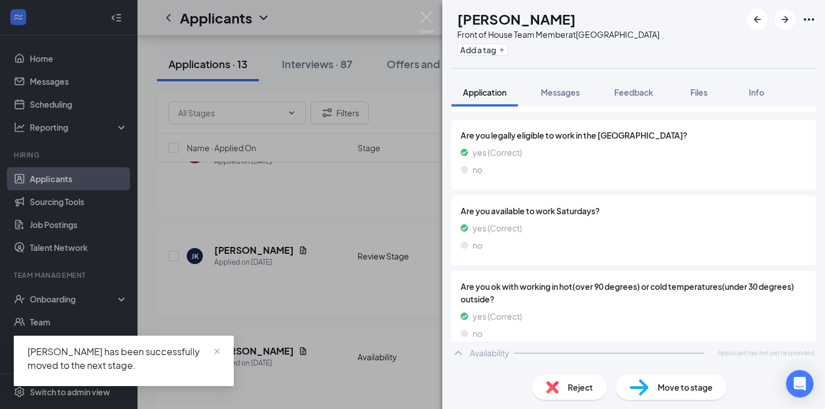
scroll to position [482, 0]
click at [364, 301] on div "CV [PERSON_NAME] Front of House Team Member at [GEOGRAPHIC_DATA] Add a tag Appl…" at bounding box center [412, 204] width 825 height 409
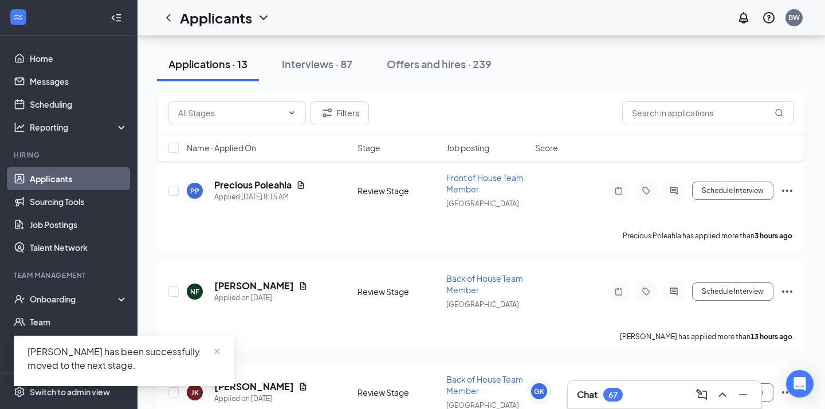
scroll to position [1582, 0]
click at [250, 279] on h5 "[PERSON_NAME]" at bounding box center [254, 285] width 80 height 13
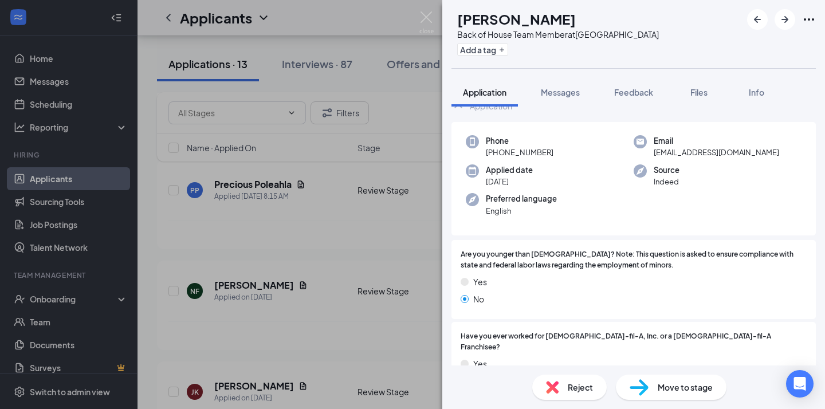
scroll to position [82, 0]
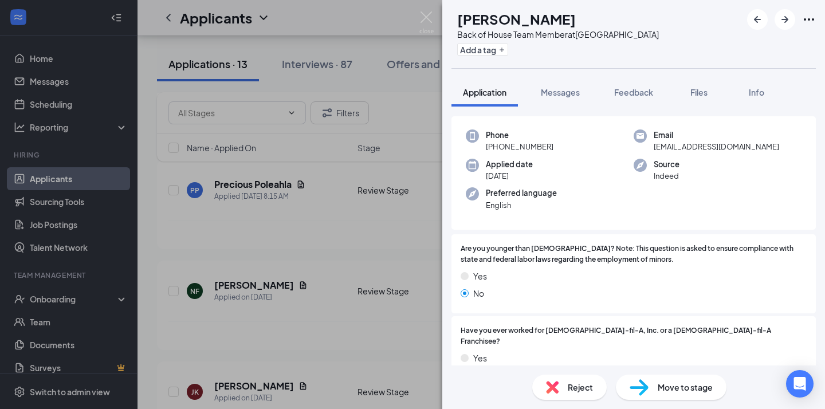
click at [408, 291] on div "NF [PERSON_NAME] Back of House Team Member at [GEOGRAPHIC_DATA] Add a tag Appli…" at bounding box center [412, 204] width 825 height 409
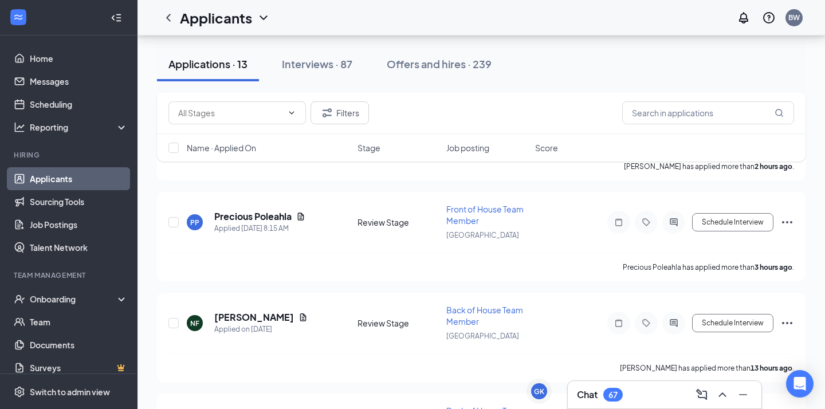
scroll to position [1541, 0]
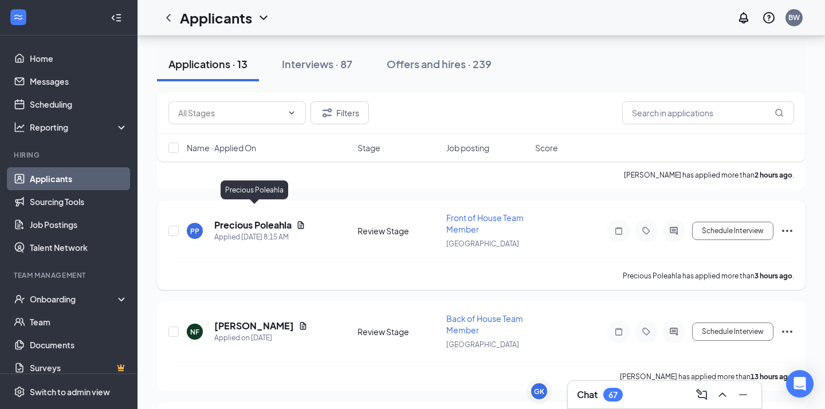
click at [263, 219] on h5 "Precious Poleahla" at bounding box center [252, 225] width 77 height 13
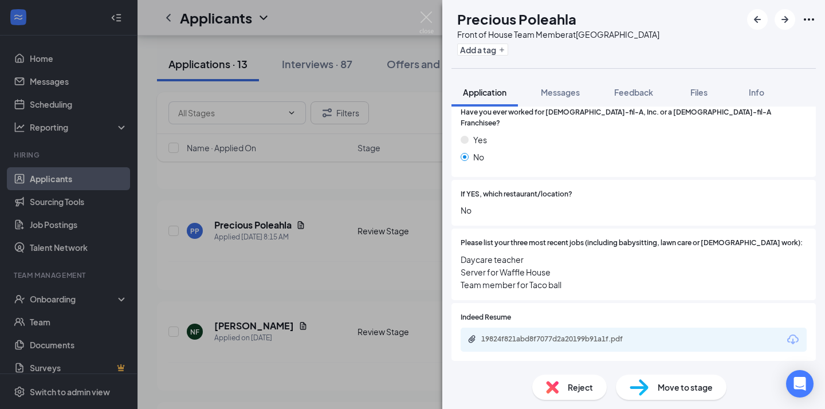
scroll to position [266, 0]
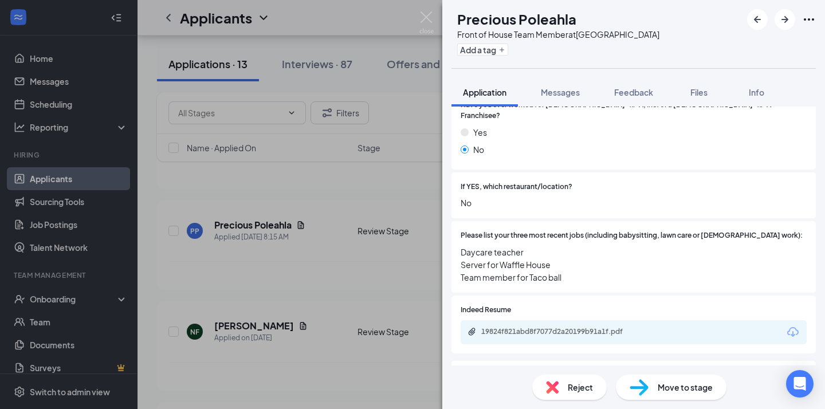
click at [635, 378] on div "Move to stage" at bounding box center [671, 387] width 111 height 25
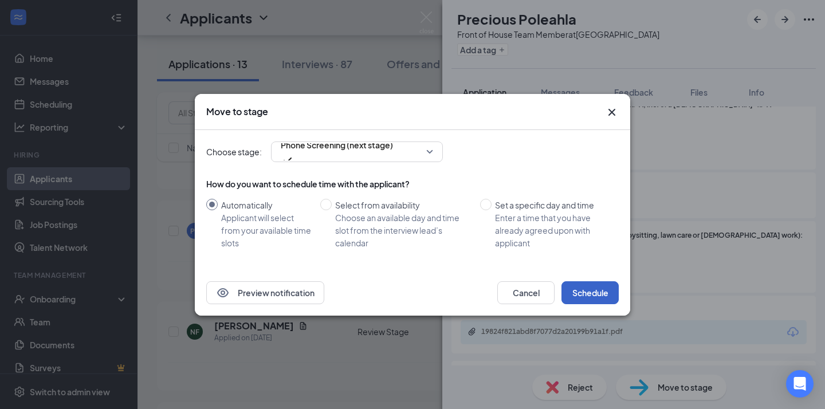
click at [582, 296] on button "Schedule" at bounding box center [590, 292] width 57 height 23
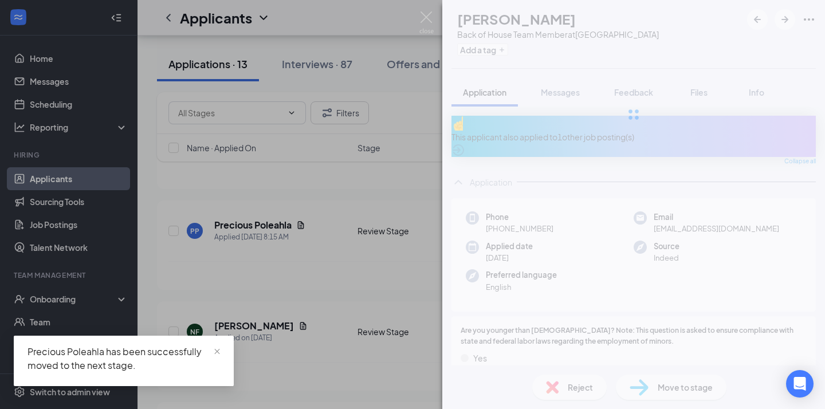
click at [348, 300] on div "NF [PERSON_NAME] Back of House Team Member at [GEOGRAPHIC_DATA] Add a tag Appli…" at bounding box center [412, 204] width 825 height 409
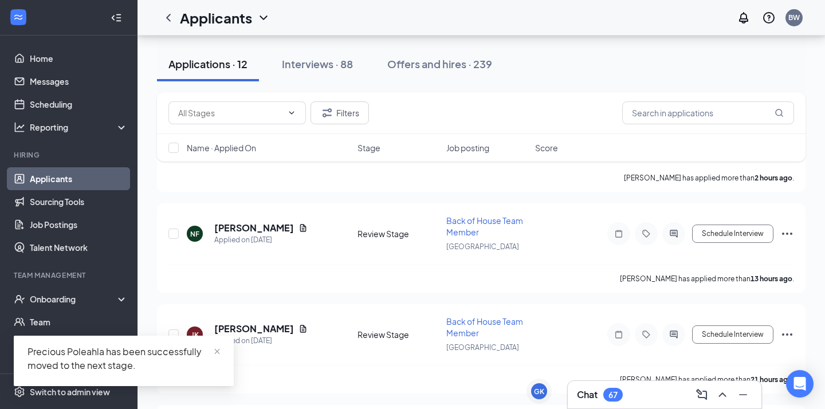
scroll to position [1419, 0]
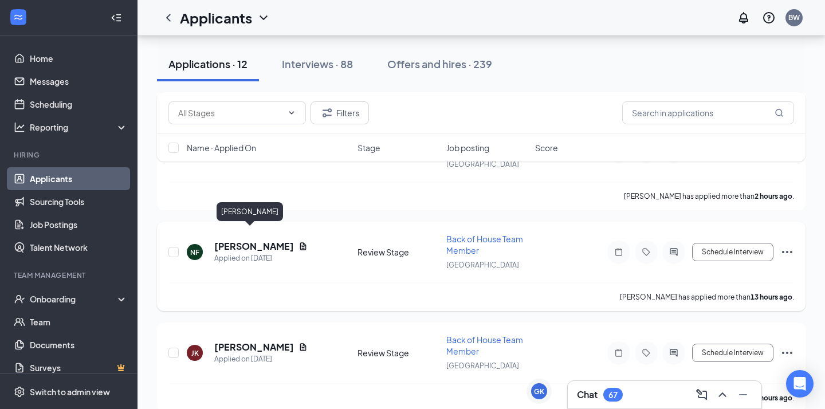
click at [241, 240] on h5 "[PERSON_NAME]" at bounding box center [254, 246] width 80 height 13
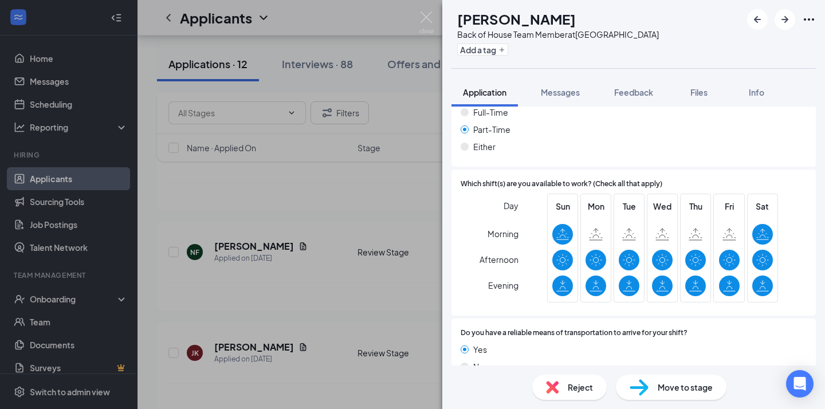
scroll to position [913, 0]
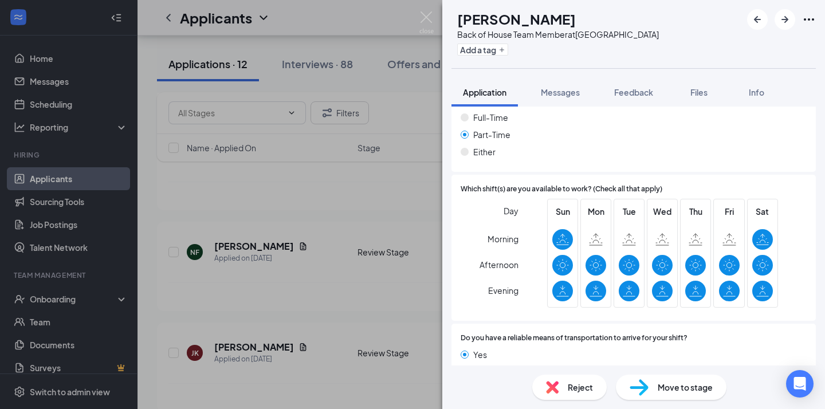
click at [631, 383] on img at bounding box center [639, 387] width 19 height 17
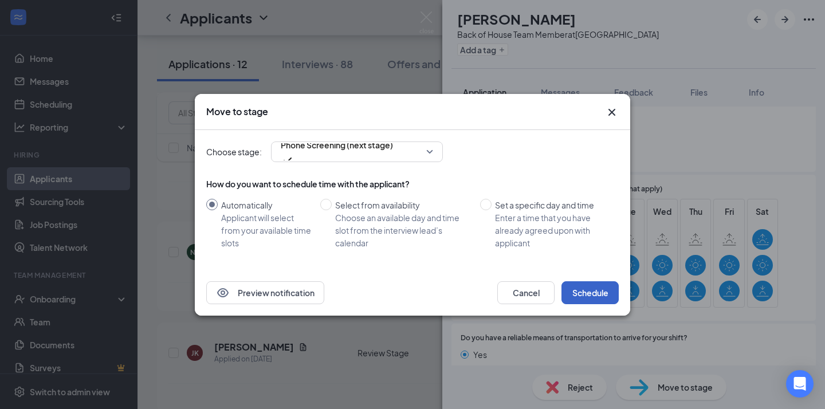
click at [588, 303] on button "Schedule" at bounding box center [590, 292] width 57 height 23
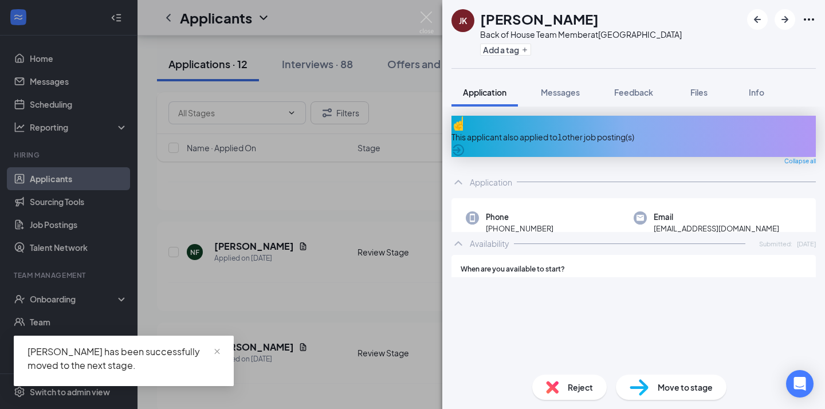
click at [423, 299] on div "[PERSON_NAME] [PERSON_NAME] Back of House Team Member at [GEOGRAPHIC_DATA] Add …" at bounding box center [412, 204] width 825 height 409
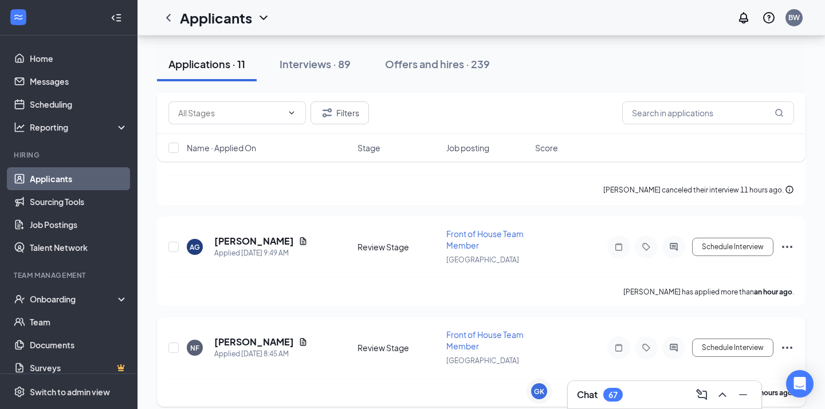
scroll to position [1121, 0]
click at [254, 236] on h5 "[PERSON_NAME]" at bounding box center [254, 242] width 80 height 13
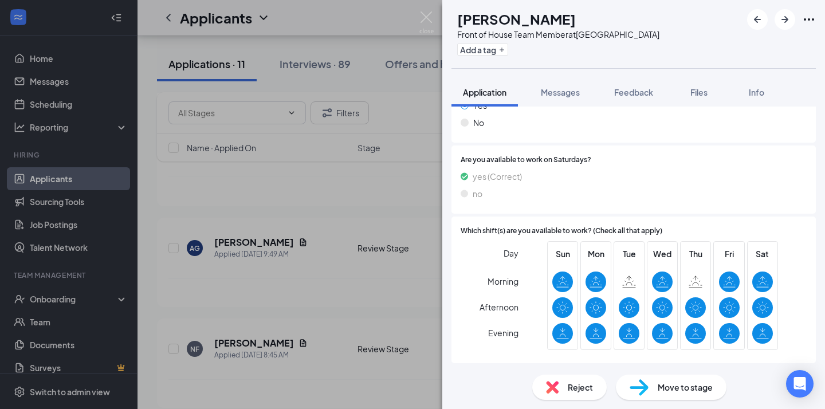
scroll to position [963, 0]
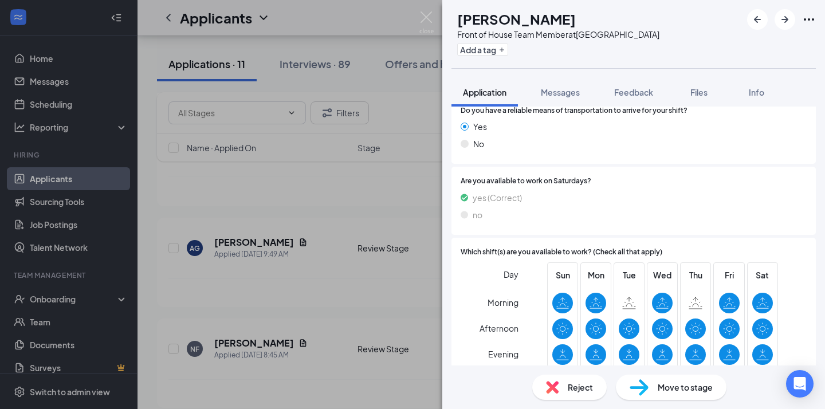
click at [653, 397] on div "Move to stage" at bounding box center [671, 387] width 111 height 25
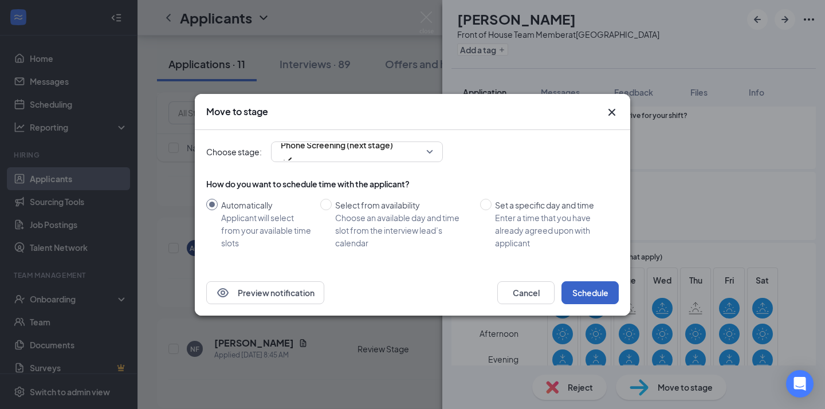
click at [573, 291] on button "Schedule" at bounding box center [590, 292] width 57 height 23
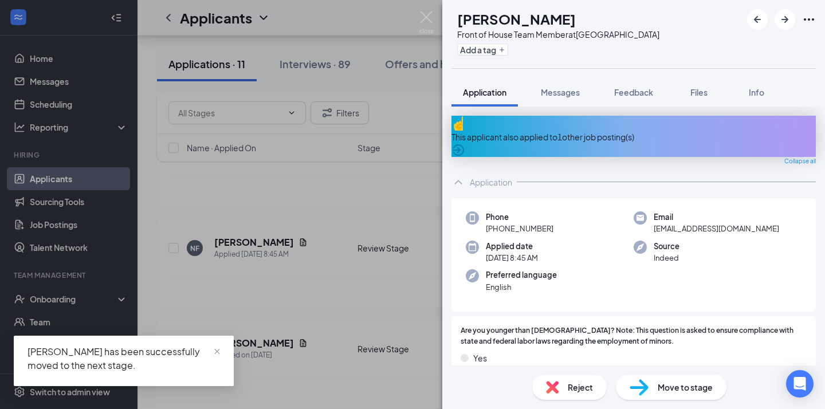
click at [374, 272] on div "NF [PERSON_NAME] Front of House Team Member at [GEOGRAPHIC_DATA] Add a tag Appl…" at bounding box center [412, 204] width 825 height 409
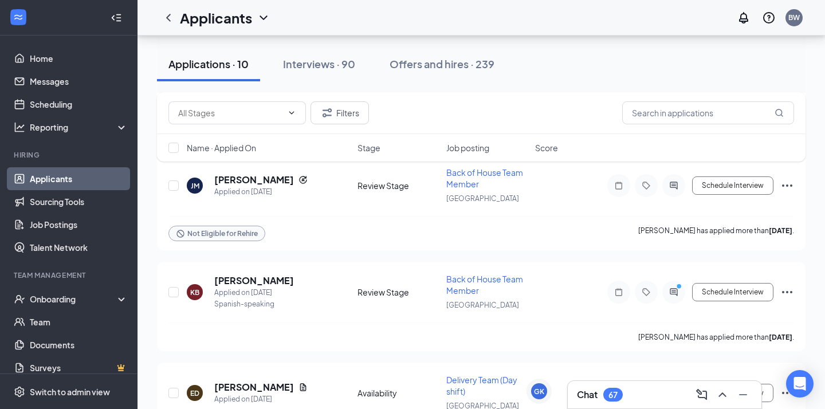
scroll to position [571, 0]
click at [233, 177] on h5 "[PERSON_NAME]" at bounding box center [254, 179] width 80 height 13
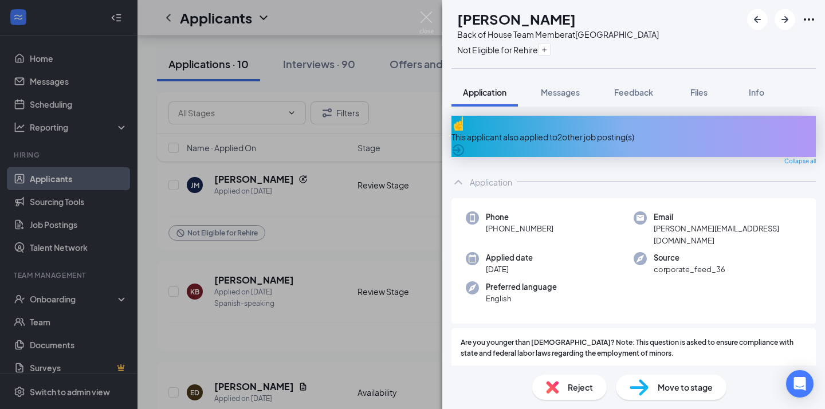
click at [302, 215] on div "[PERSON_NAME] [PERSON_NAME] Makto Back of House Team Member at [GEOGRAPHIC_DATA…" at bounding box center [412, 204] width 825 height 409
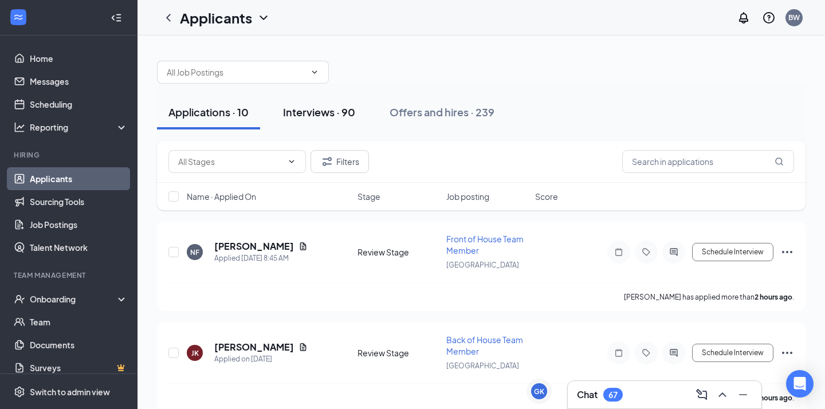
click at [325, 113] on div "Interviews · 90" at bounding box center [319, 112] width 72 height 14
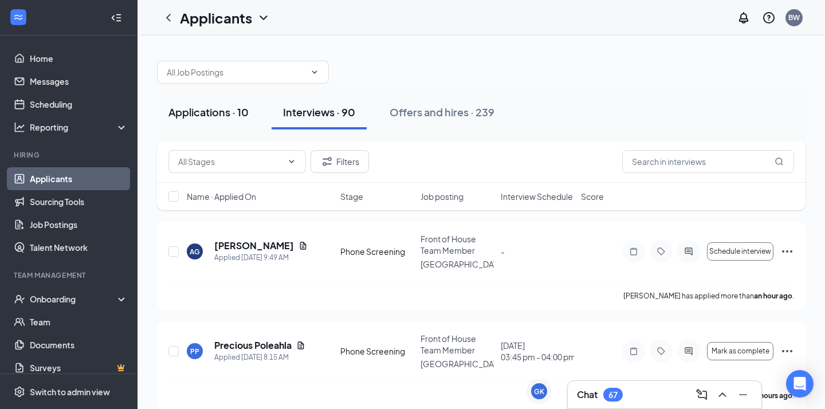
click at [226, 115] on div "Applications · 10" at bounding box center [208, 112] width 80 height 14
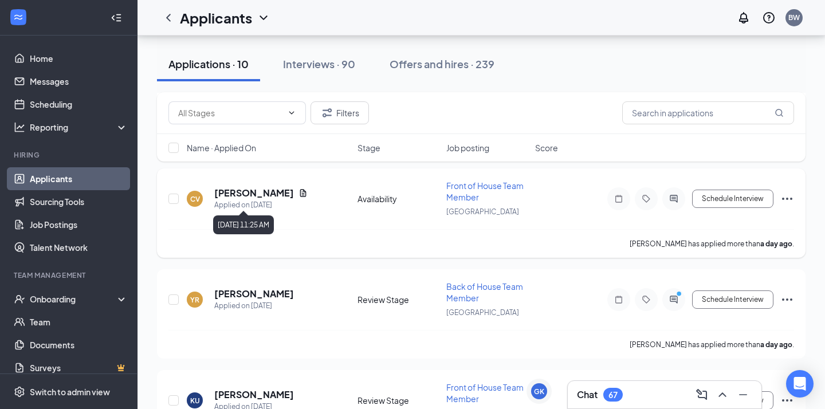
scroll to position [280, 0]
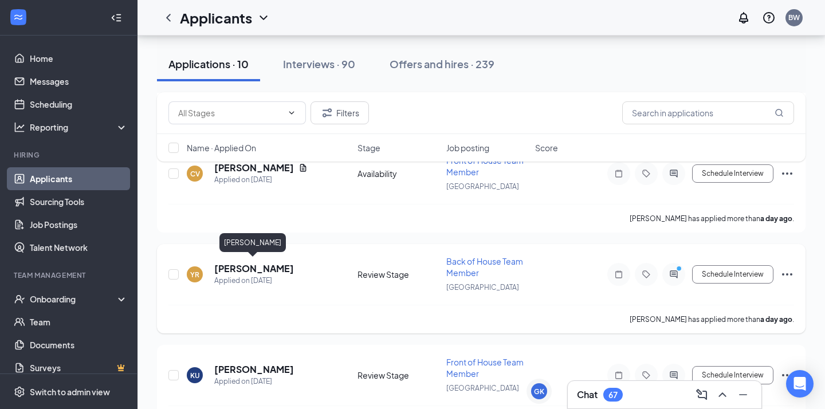
click at [264, 265] on h5 "[PERSON_NAME]" at bounding box center [254, 268] width 80 height 13
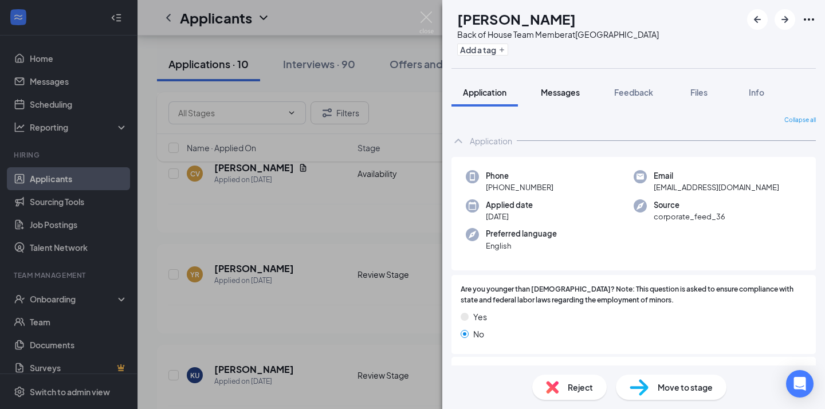
click at [560, 89] on span "Messages" at bounding box center [560, 92] width 39 height 10
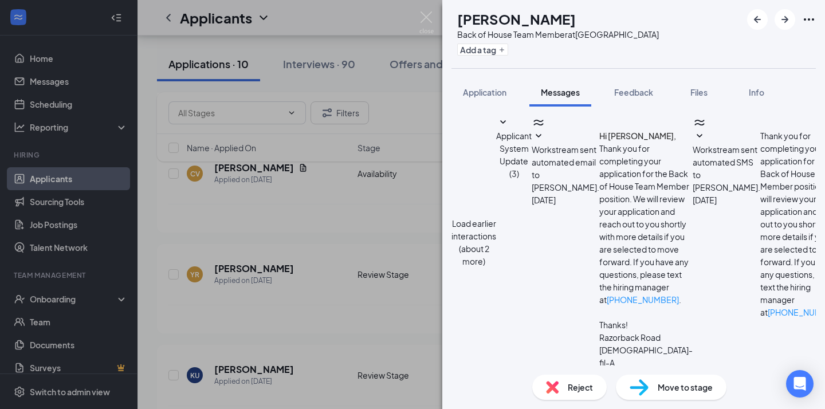
scroll to position [337, 0]
click at [394, 197] on div "YR [PERSON_NAME] Back of House Team Member at [GEOGRAPHIC_DATA] Add a tag Appli…" at bounding box center [412, 204] width 825 height 409
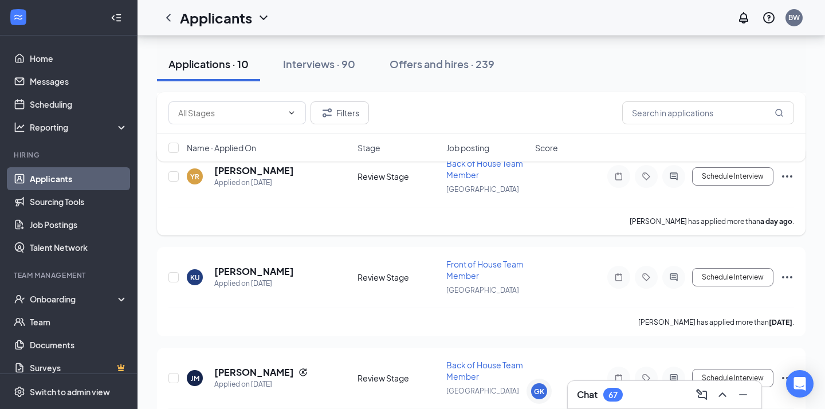
scroll to position [390, 0]
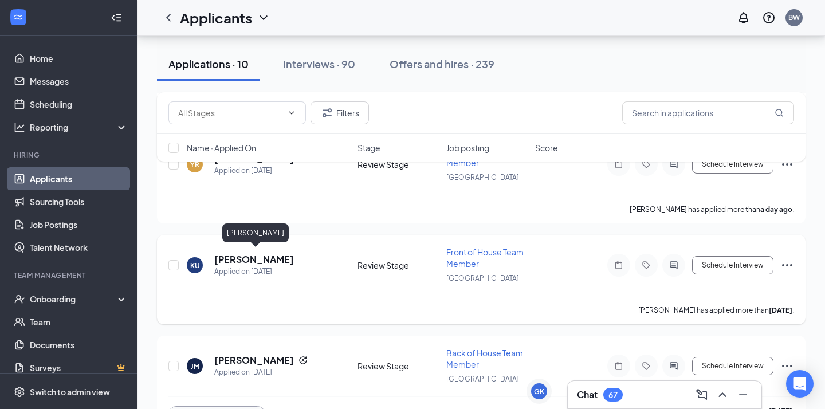
click at [275, 256] on h5 "[PERSON_NAME]" at bounding box center [254, 259] width 80 height 13
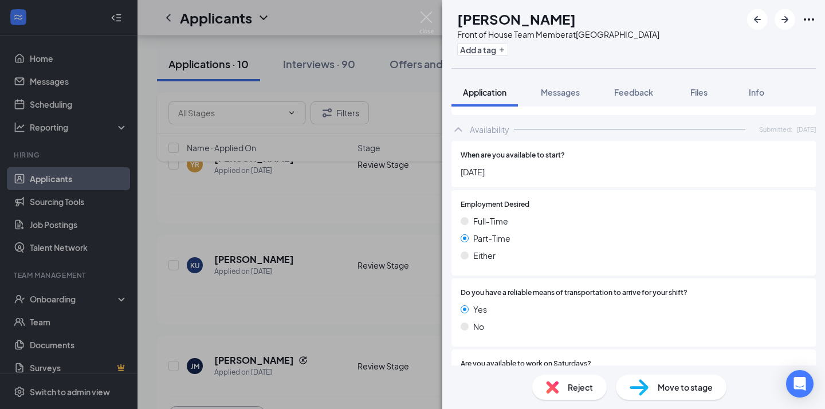
scroll to position [888, 0]
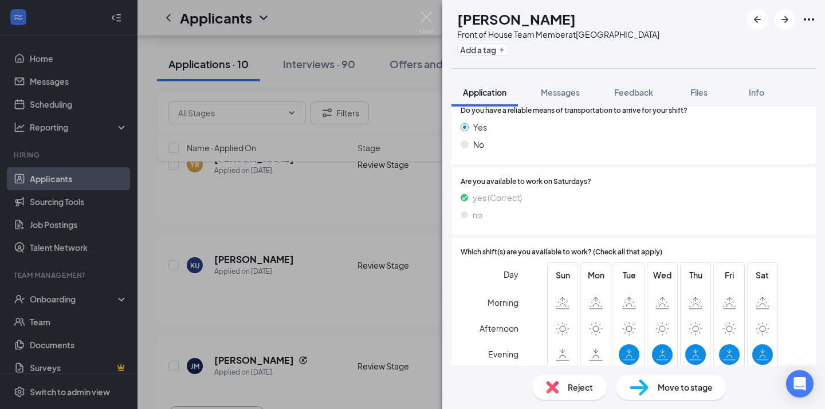
click at [653, 382] on div "Move to stage" at bounding box center [671, 387] width 111 height 25
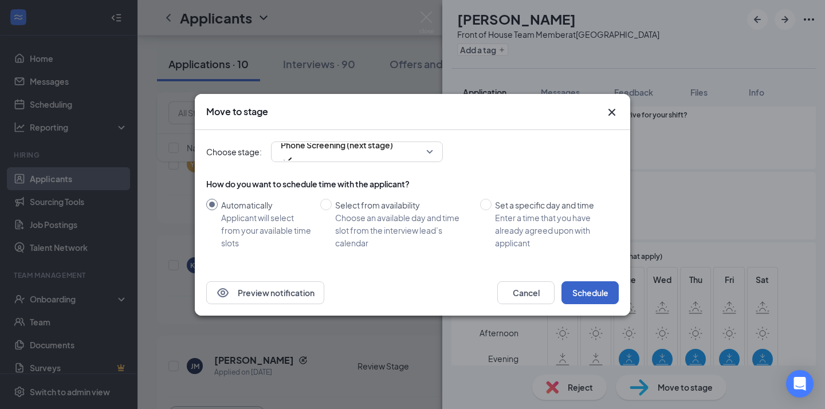
click at [576, 285] on button "Schedule" at bounding box center [590, 292] width 57 height 23
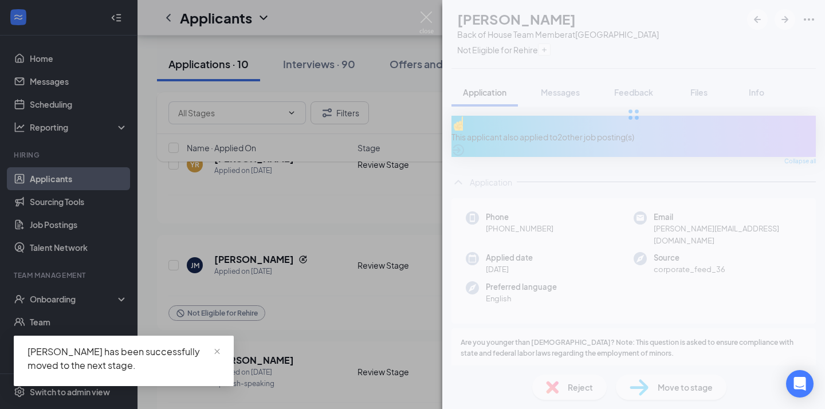
click at [305, 309] on div "[PERSON_NAME] [PERSON_NAME] Makto Back of House Team Member at [GEOGRAPHIC_DATA…" at bounding box center [412, 204] width 825 height 409
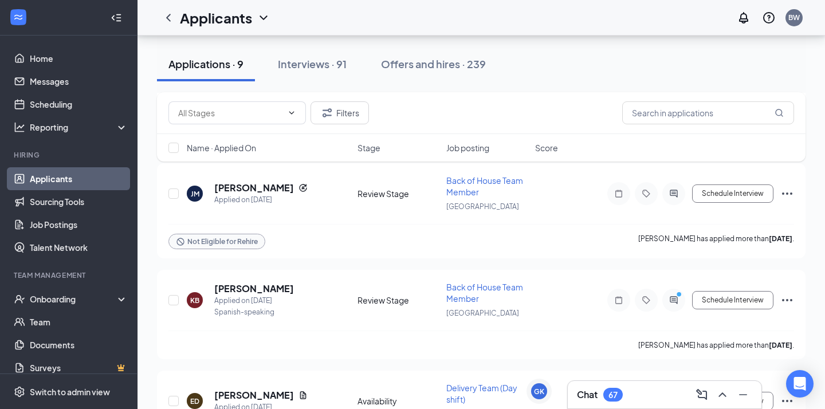
scroll to position [461, 0]
click at [257, 283] on h5 "[PERSON_NAME]" at bounding box center [254, 289] width 80 height 13
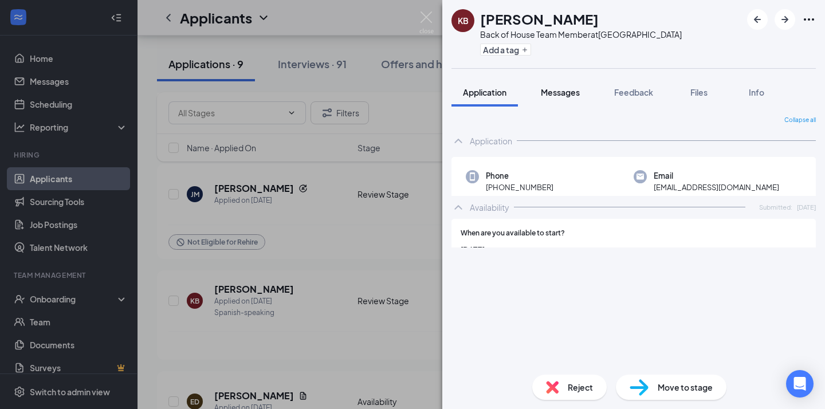
click at [570, 89] on span "Messages" at bounding box center [560, 92] width 39 height 10
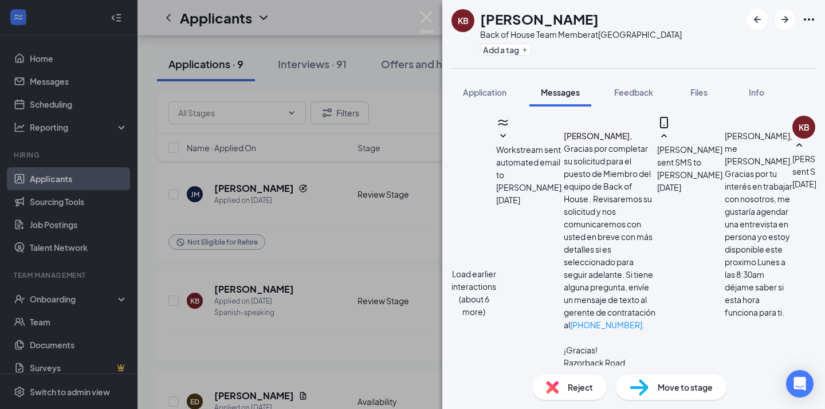
scroll to position [789, 0]
click at [414, 256] on div "KB [PERSON_NAME] Back of House Team Member at [GEOGRAPHIC_DATA] Add a tag Appli…" at bounding box center [412, 204] width 825 height 409
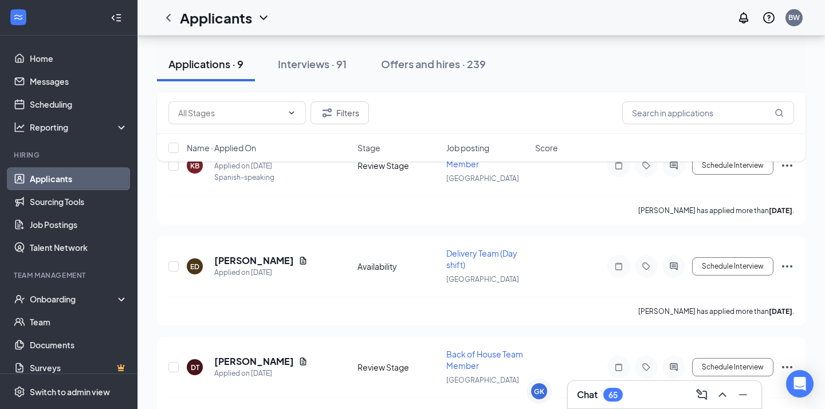
scroll to position [612, 0]
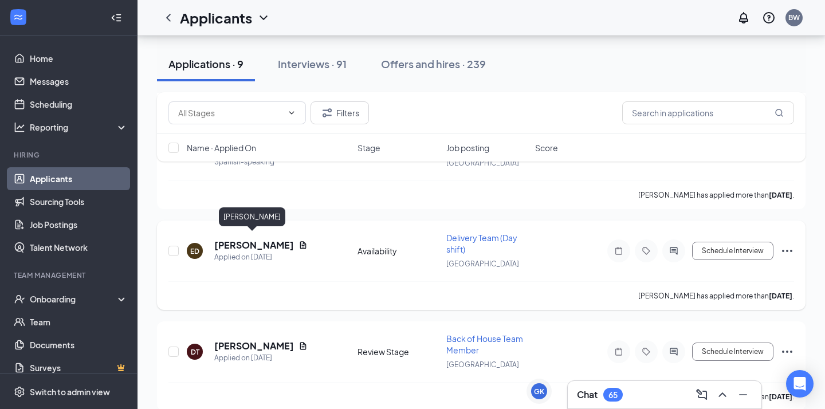
click at [245, 242] on h5 "[PERSON_NAME]" at bounding box center [254, 245] width 80 height 13
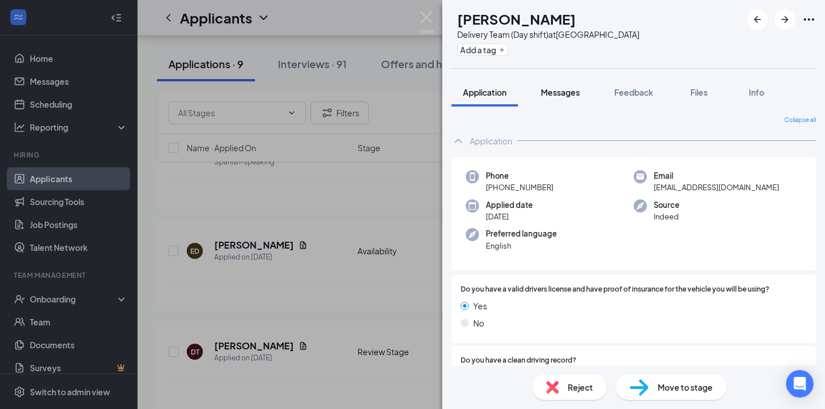
click at [575, 94] on span "Messages" at bounding box center [560, 92] width 39 height 10
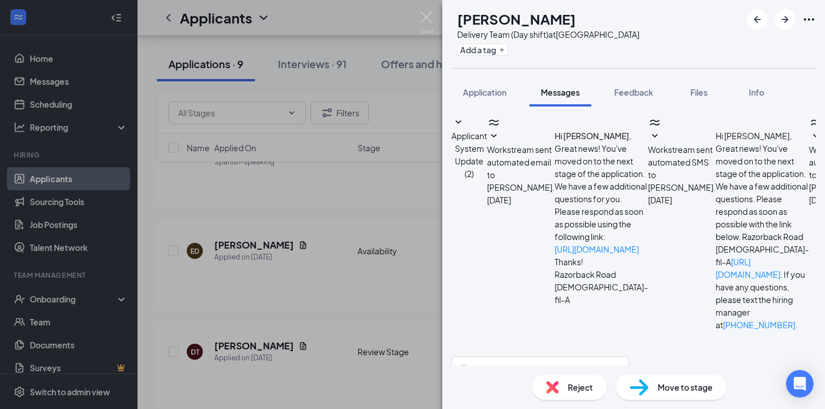
scroll to position [116, 0]
click at [399, 214] on div "ED [PERSON_NAME] Delivery Team (Day shift) at [GEOGRAPHIC_DATA] Add a tag Appli…" at bounding box center [412, 204] width 825 height 409
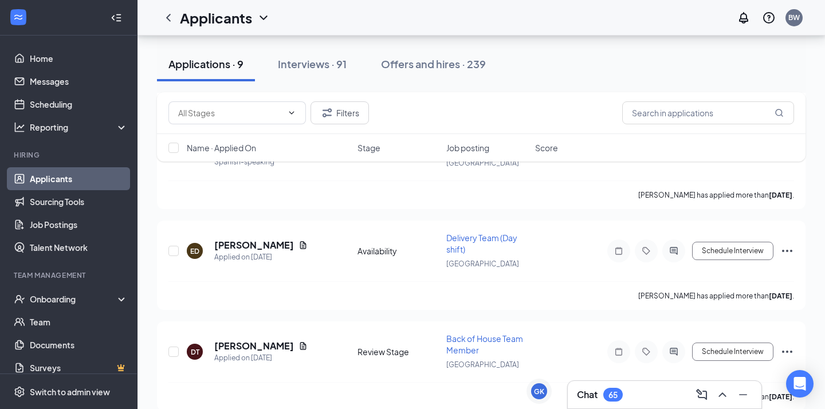
scroll to position [722, 0]
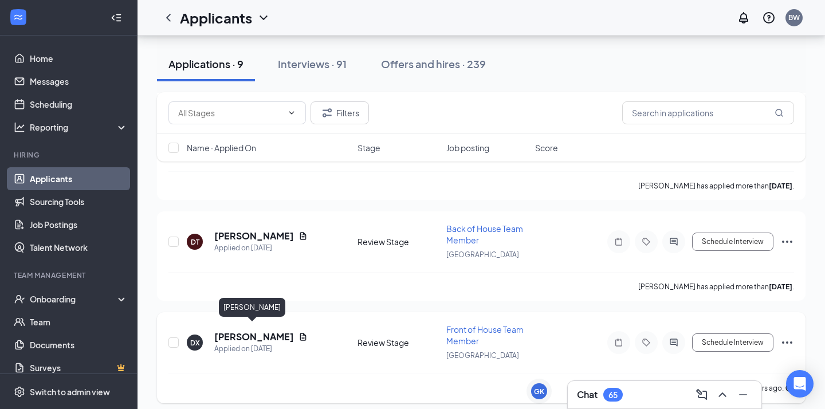
click at [264, 331] on h5 "[PERSON_NAME]" at bounding box center [254, 337] width 80 height 13
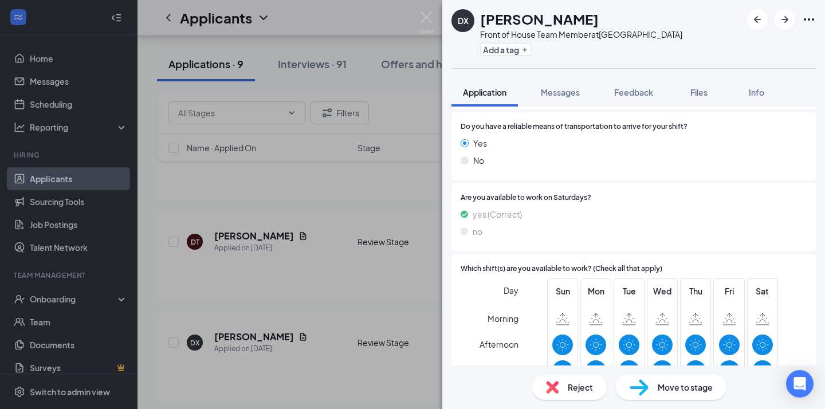
scroll to position [963, 0]
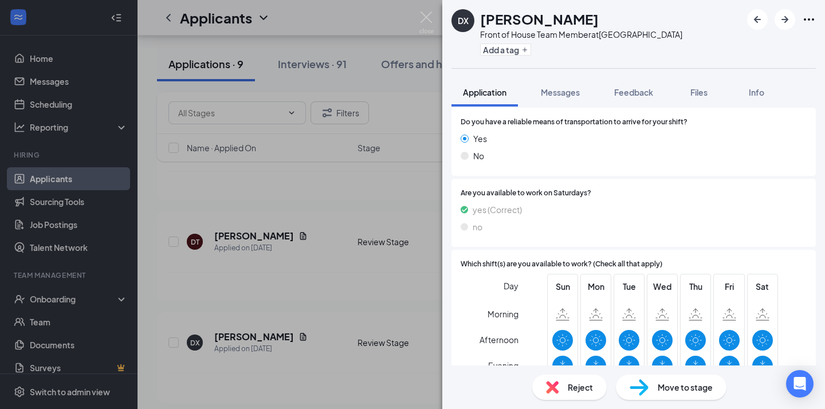
click at [654, 403] on div "Reject Move to stage" at bounding box center [633, 388] width 383 height 44
click at [651, 393] on div "Move to stage" at bounding box center [671, 387] width 111 height 25
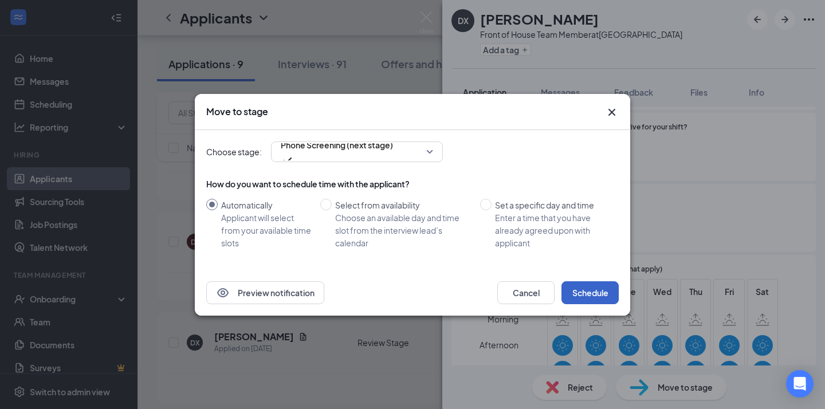
click at [594, 296] on button "Schedule" at bounding box center [590, 292] width 57 height 23
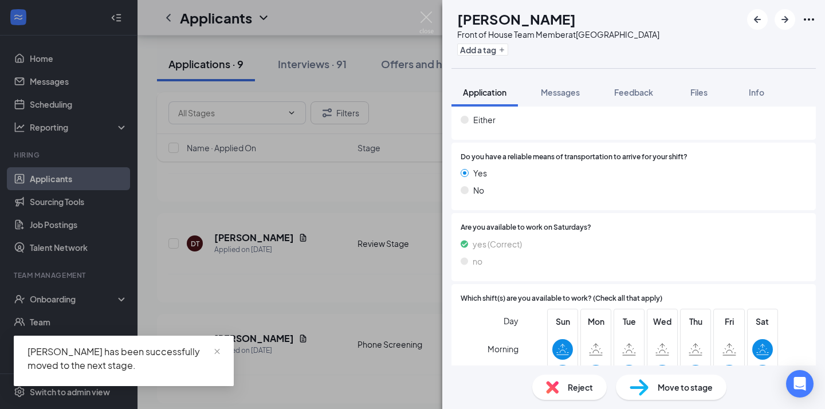
click at [342, 281] on div "NF [PERSON_NAME] Front of House Team Member at [GEOGRAPHIC_DATA] Add a tag Appl…" at bounding box center [412, 204] width 825 height 409
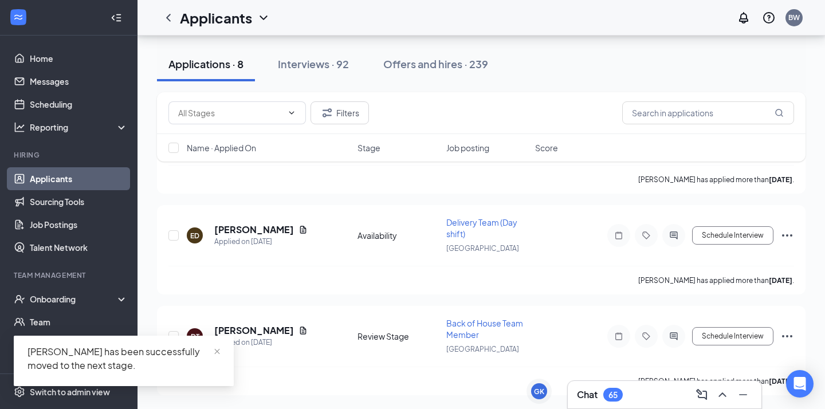
scroll to position [621, 0]
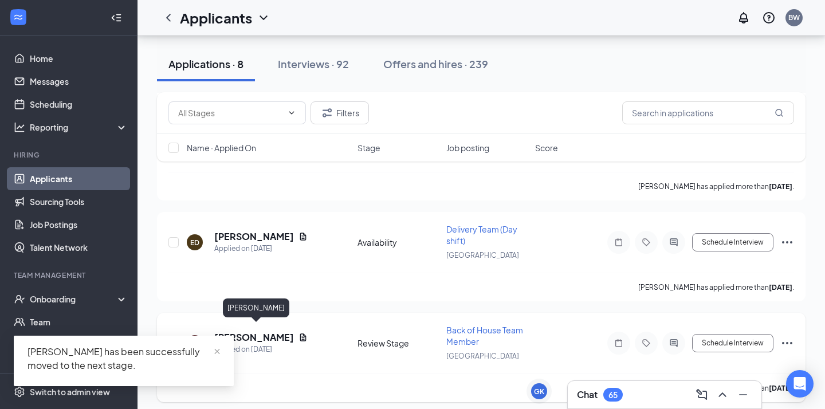
click at [273, 331] on h5 "[PERSON_NAME]" at bounding box center [254, 337] width 80 height 13
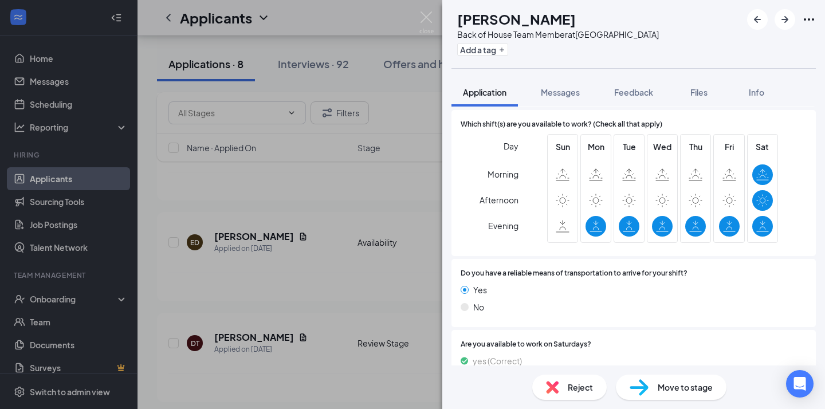
scroll to position [983, 0]
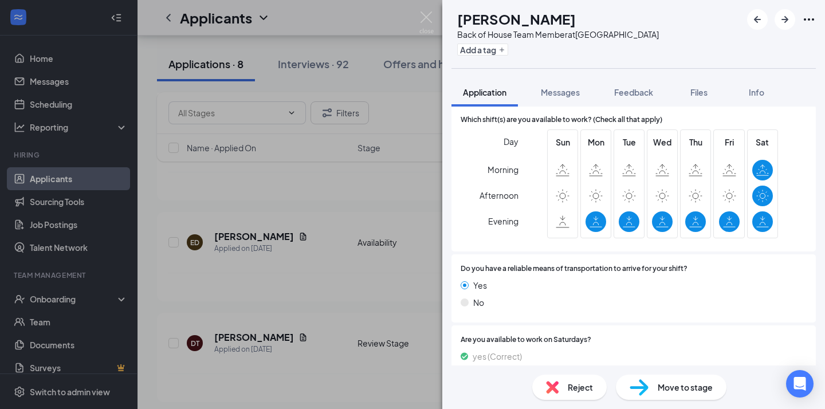
click at [383, 339] on div "DT [PERSON_NAME] Back of House Team Member at [GEOGRAPHIC_DATA] Add a tag Appli…" at bounding box center [412, 204] width 825 height 409
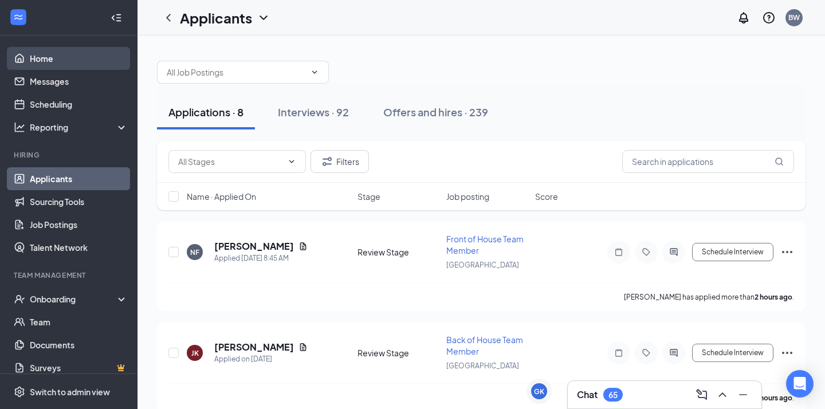
click at [68, 51] on link "Home" at bounding box center [79, 58] width 98 height 23
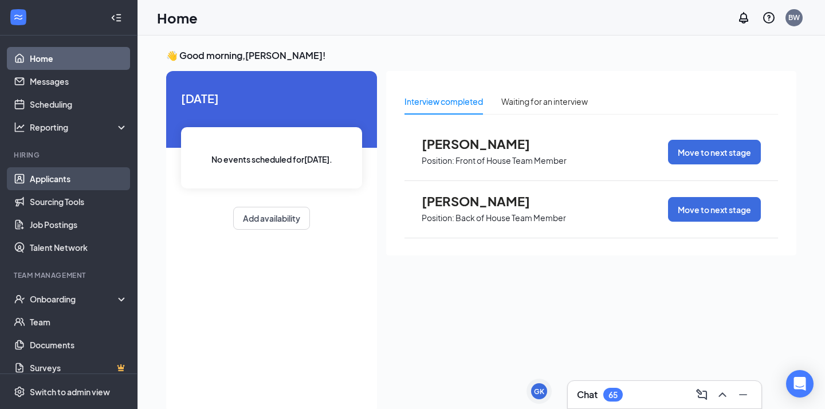
click at [60, 182] on link "Applicants" at bounding box center [79, 178] width 98 height 23
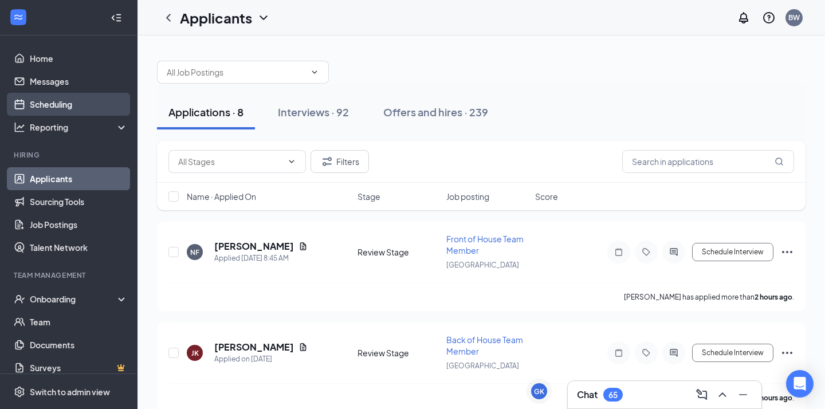
click at [116, 101] on link "Scheduling" at bounding box center [79, 104] width 98 height 23
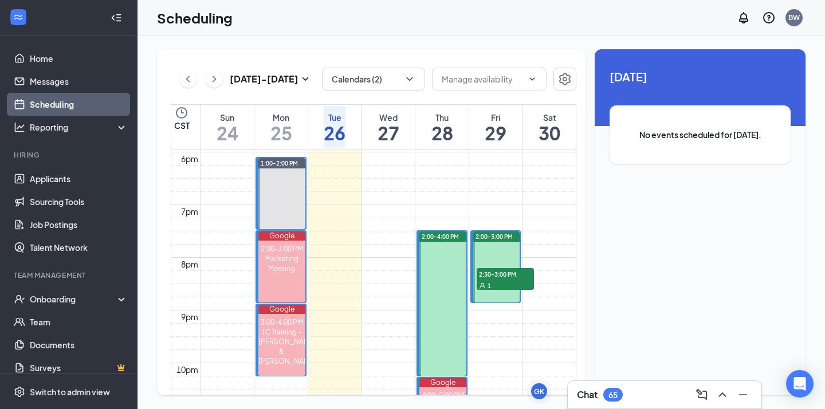
scroll to position [891, 0]
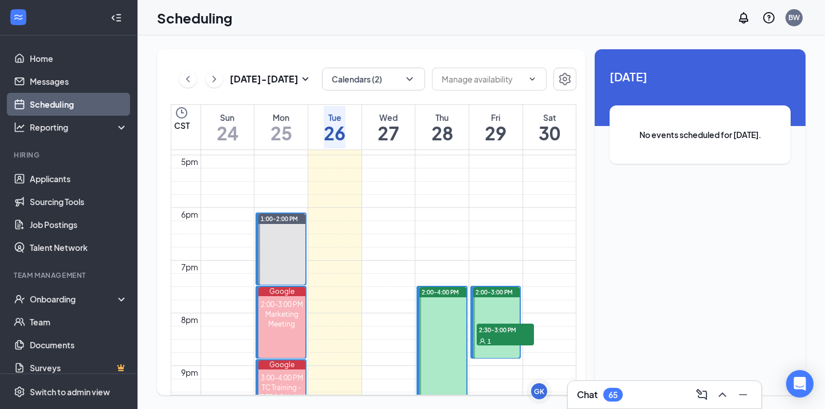
click at [513, 328] on span "2:30-3:00 PM" at bounding box center [505, 329] width 57 height 11
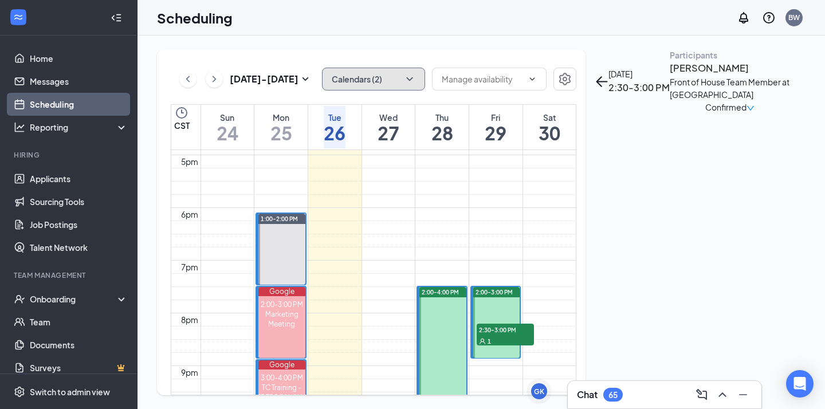
click at [370, 84] on button "Calendars (2)" at bounding box center [373, 79] width 103 height 23
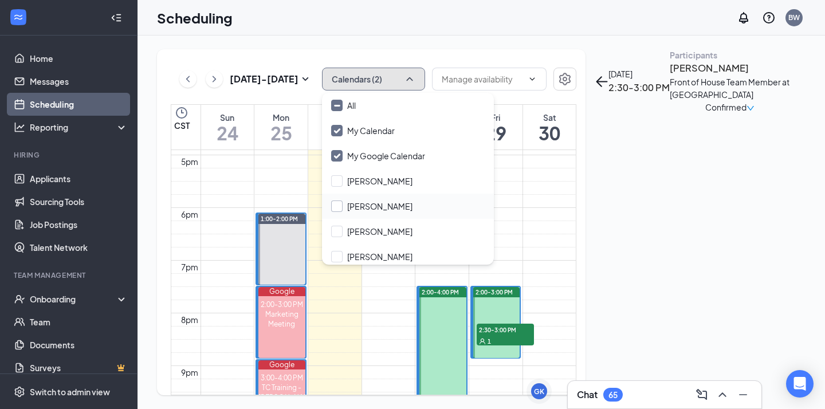
scroll to position [55, 0]
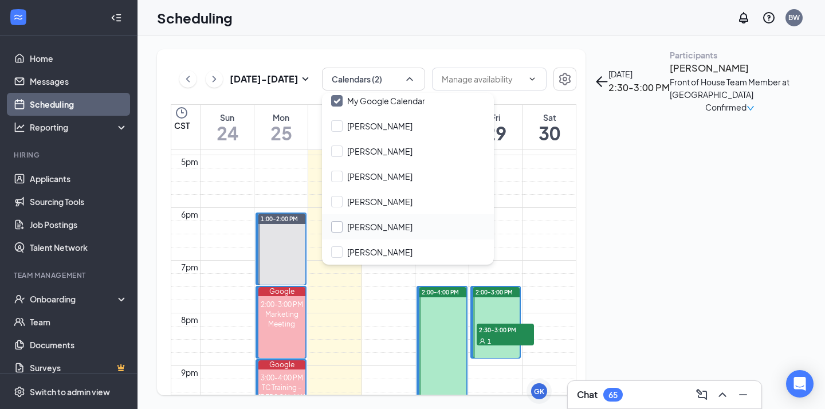
click at [336, 226] on input "[PERSON_NAME]" at bounding box center [371, 226] width 81 height 11
checkbox input "true"
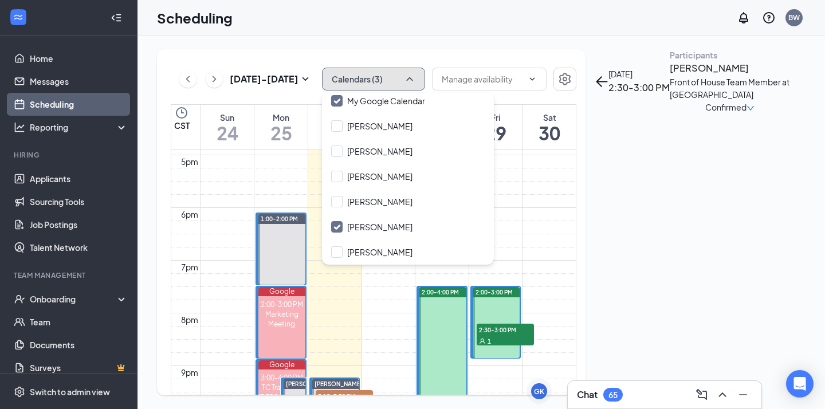
click at [367, 70] on button "Calendars (3)" at bounding box center [373, 79] width 103 height 23
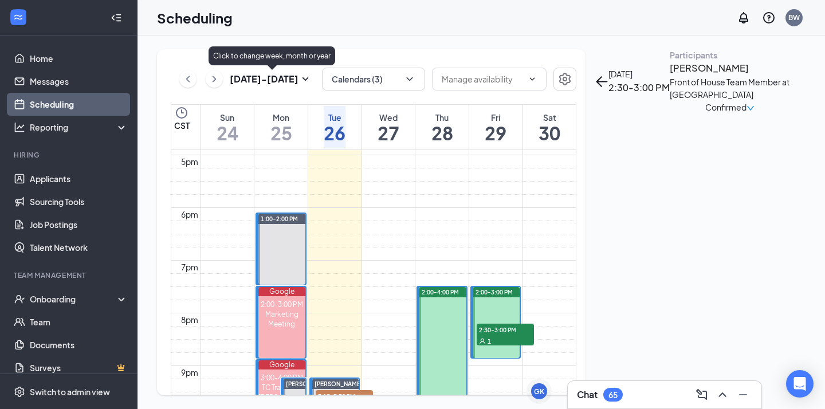
click at [215, 77] on icon "ChevronRight" at bounding box center [214, 79] width 11 height 14
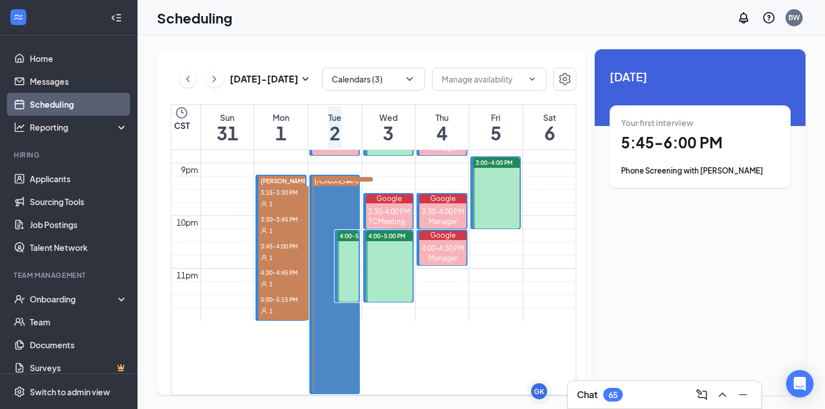
scroll to position [1155, 0]
click at [345, 189] on span "5:45-6:00 PM" at bounding box center [344, 182] width 57 height 11
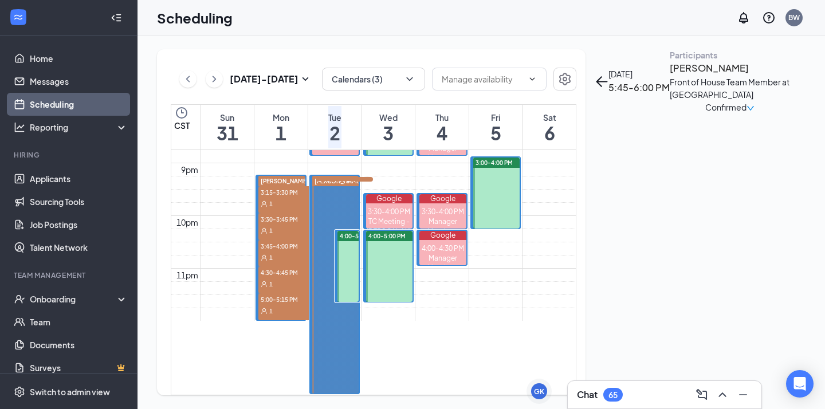
scroll to position [1070, 0]
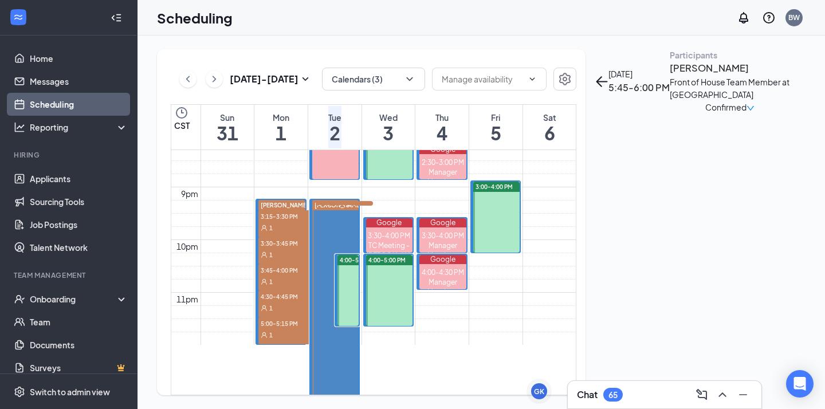
click at [303, 211] on span "3:15-3:30 PM" at bounding box center [286, 215] width 57 height 11
click at [290, 237] on span "3:30-3:45 PM" at bounding box center [286, 242] width 57 height 11
click at [286, 237] on span "3:30-3:45 PM" at bounding box center [286, 242] width 57 height 11
click at [297, 264] on span "3:45-4:00 PM" at bounding box center [286, 269] width 57 height 11
click at [288, 294] on span "4:30-4:45 PM" at bounding box center [286, 295] width 57 height 11
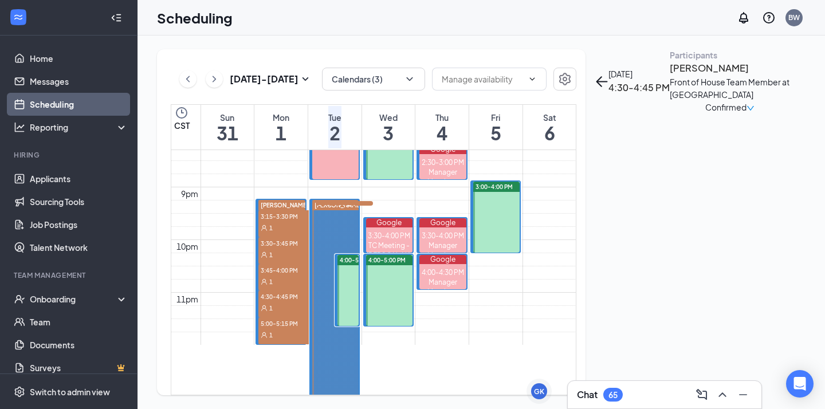
click at [290, 329] on span "5:00-5:15 PM" at bounding box center [286, 322] width 57 height 11
click at [608, 76] on icon "ArrowLeft" at bounding box center [602, 81] width 14 height 14
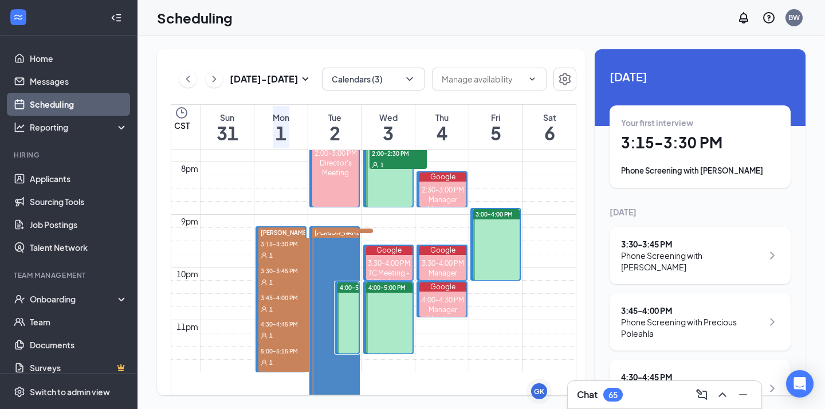
scroll to position [1003, 0]
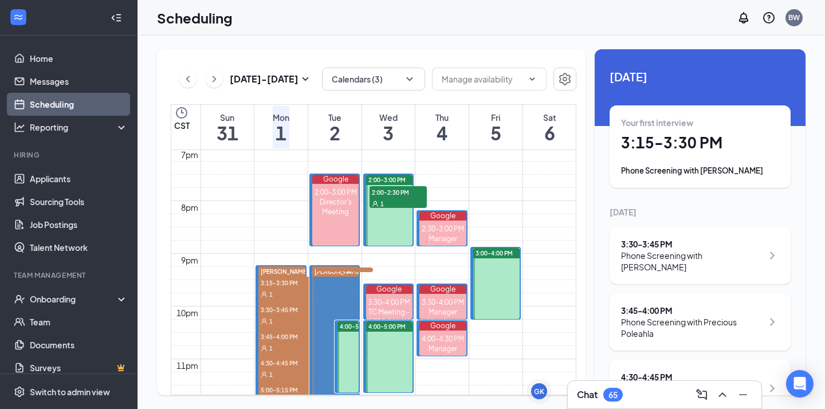
click at [364, 199] on div "2:00-3:00 PM 2:00-2:30 PM 1" at bounding box center [388, 210] width 49 height 72
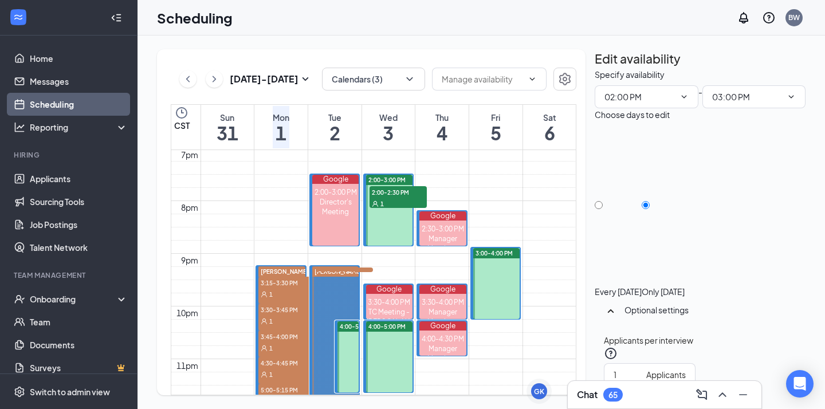
click at [388, 198] on div "1" at bounding box center [398, 203] width 57 height 11
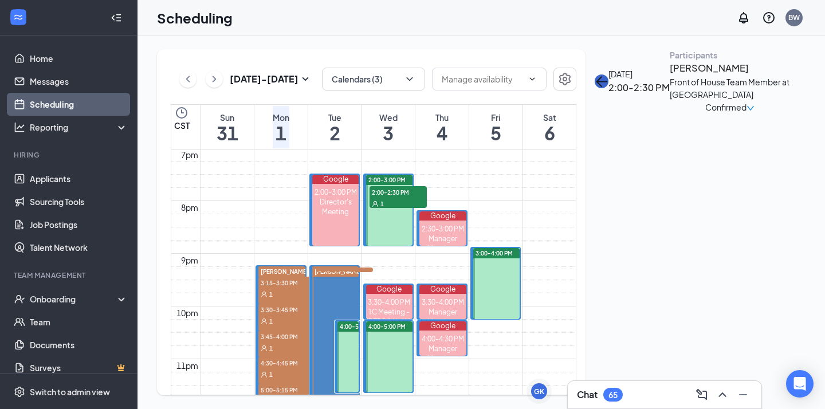
click at [608, 74] on icon "ArrowLeft" at bounding box center [602, 81] width 14 height 14
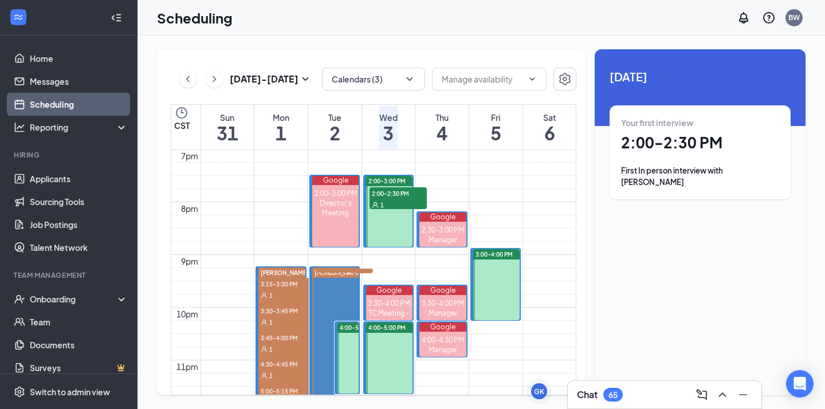
scroll to position [1001, 0]
